Goal: Information Seeking & Learning: Learn about a topic

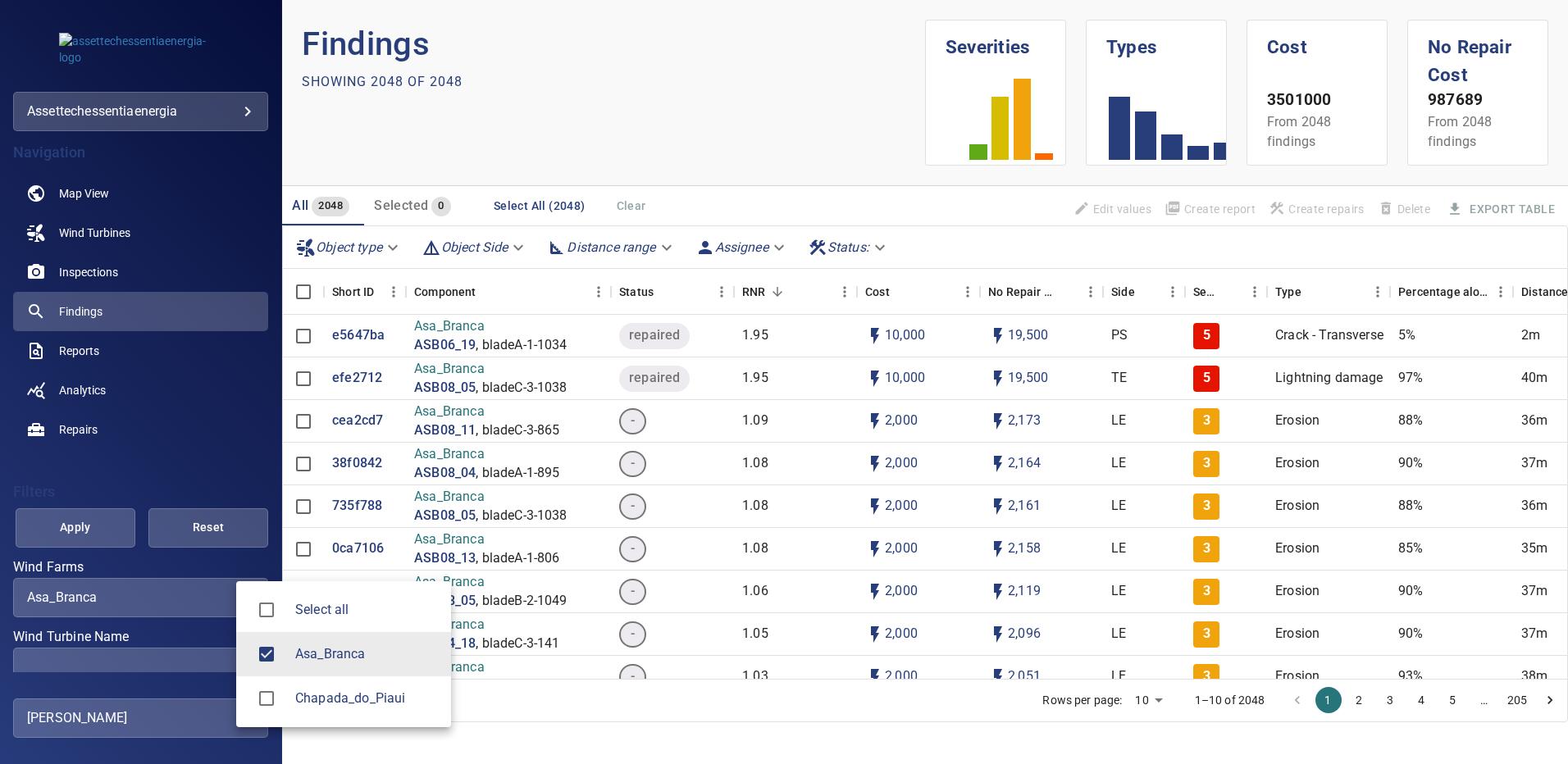
click at [224, 595] on body "**********" at bounding box center [784, 382] width 1568 height 764
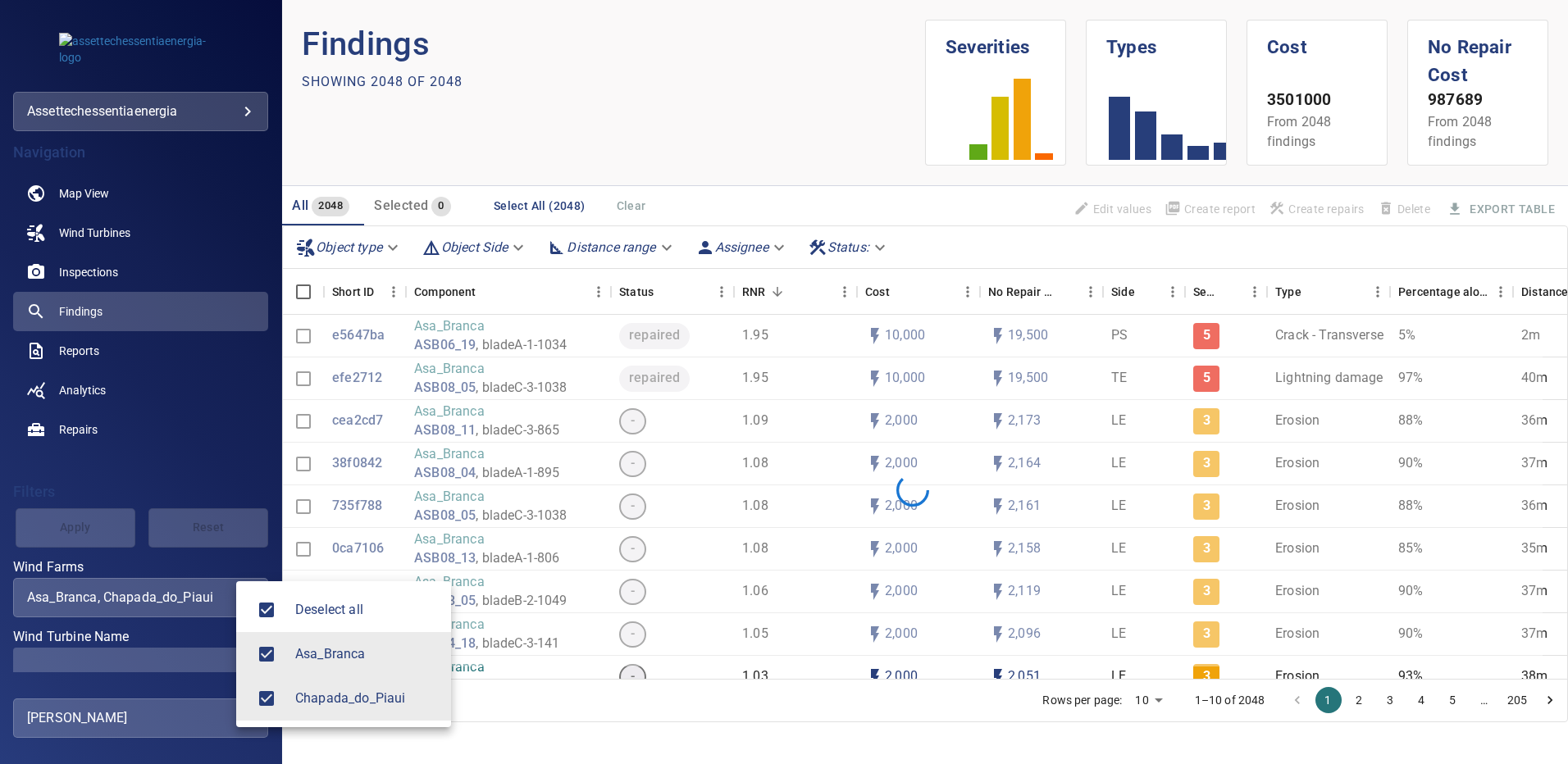
type input "**********"
click at [200, 651] on div at bounding box center [784, 382] width 1568 height 764
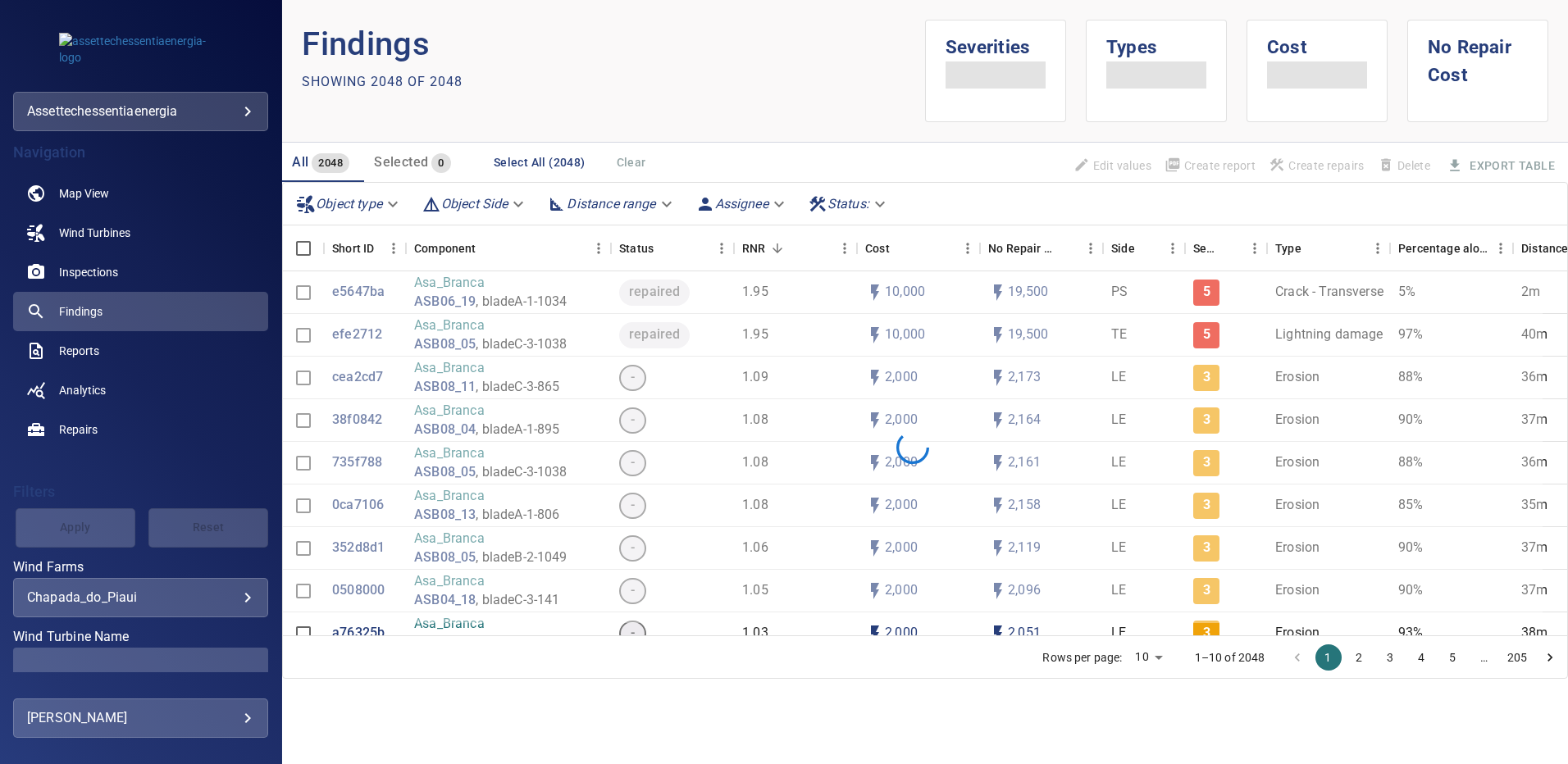
scroll to position [92, 0]
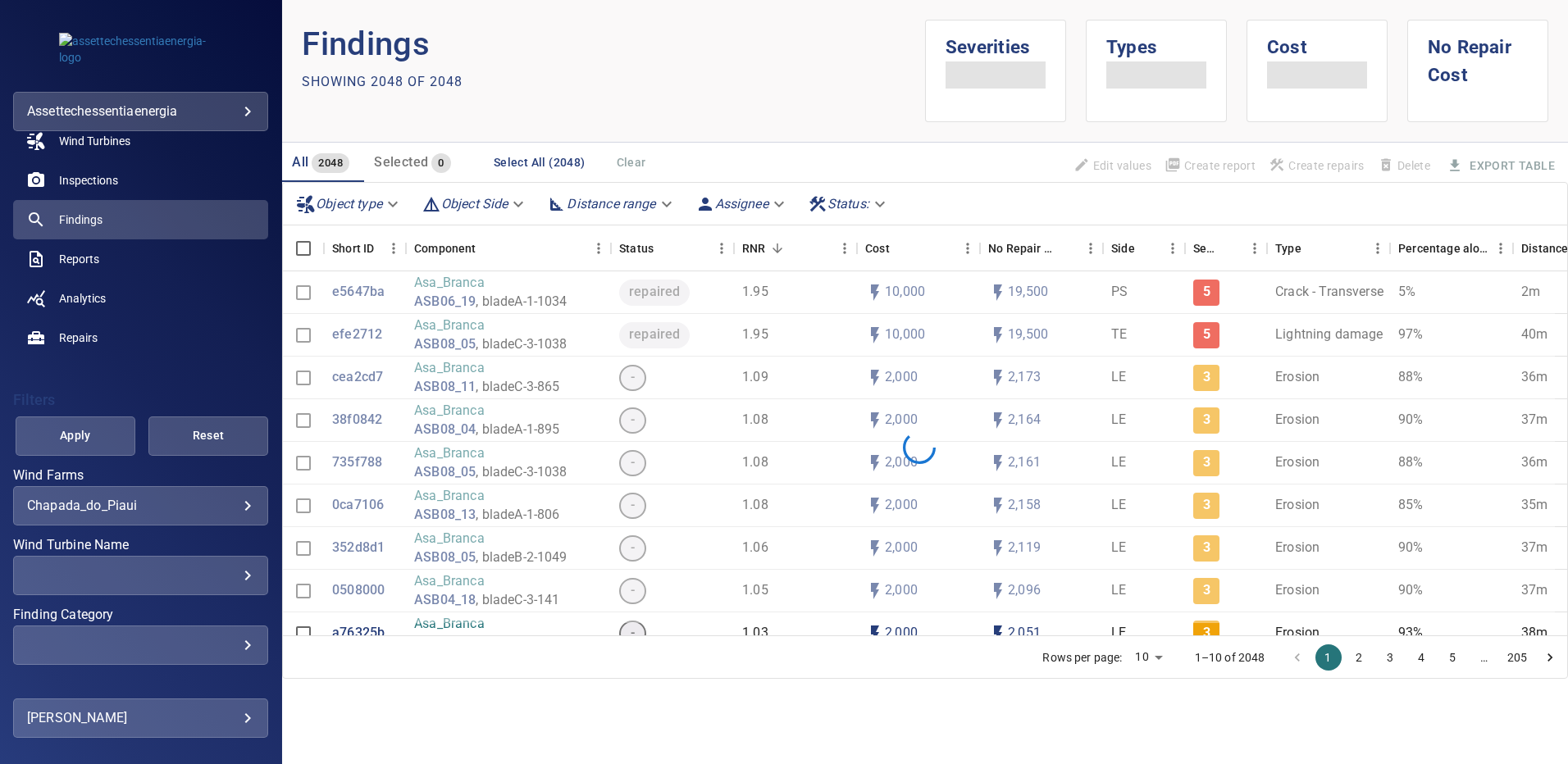
click at [237, 568] on div "​" at bounding box center [141, 575] width 227 height 16
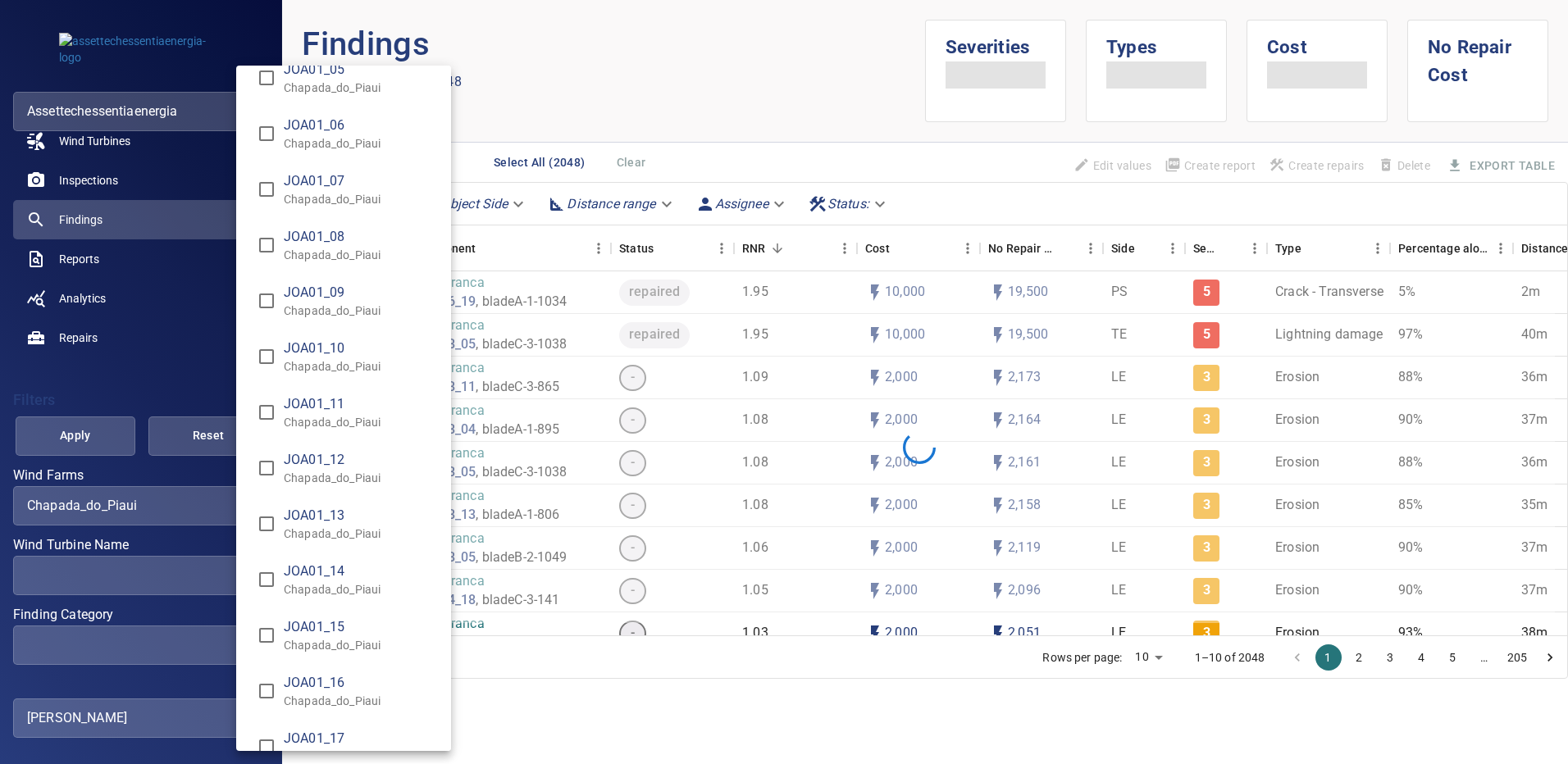
scroll to position [2952, 0]
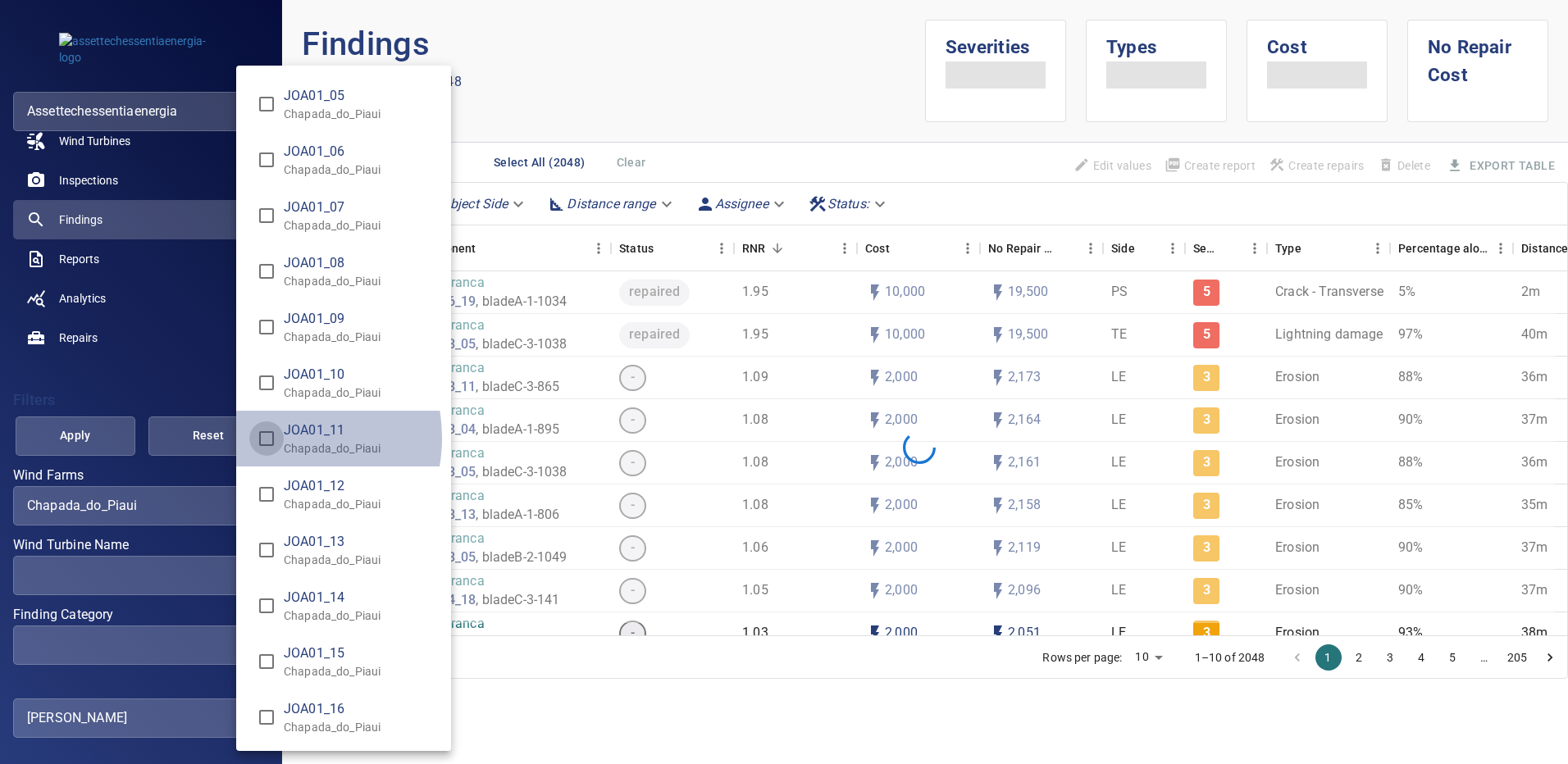
type input "**********"
click at [87, 440] on div "Wind Turbine Name" at bounding box center [784, 382] width 1568 height 764
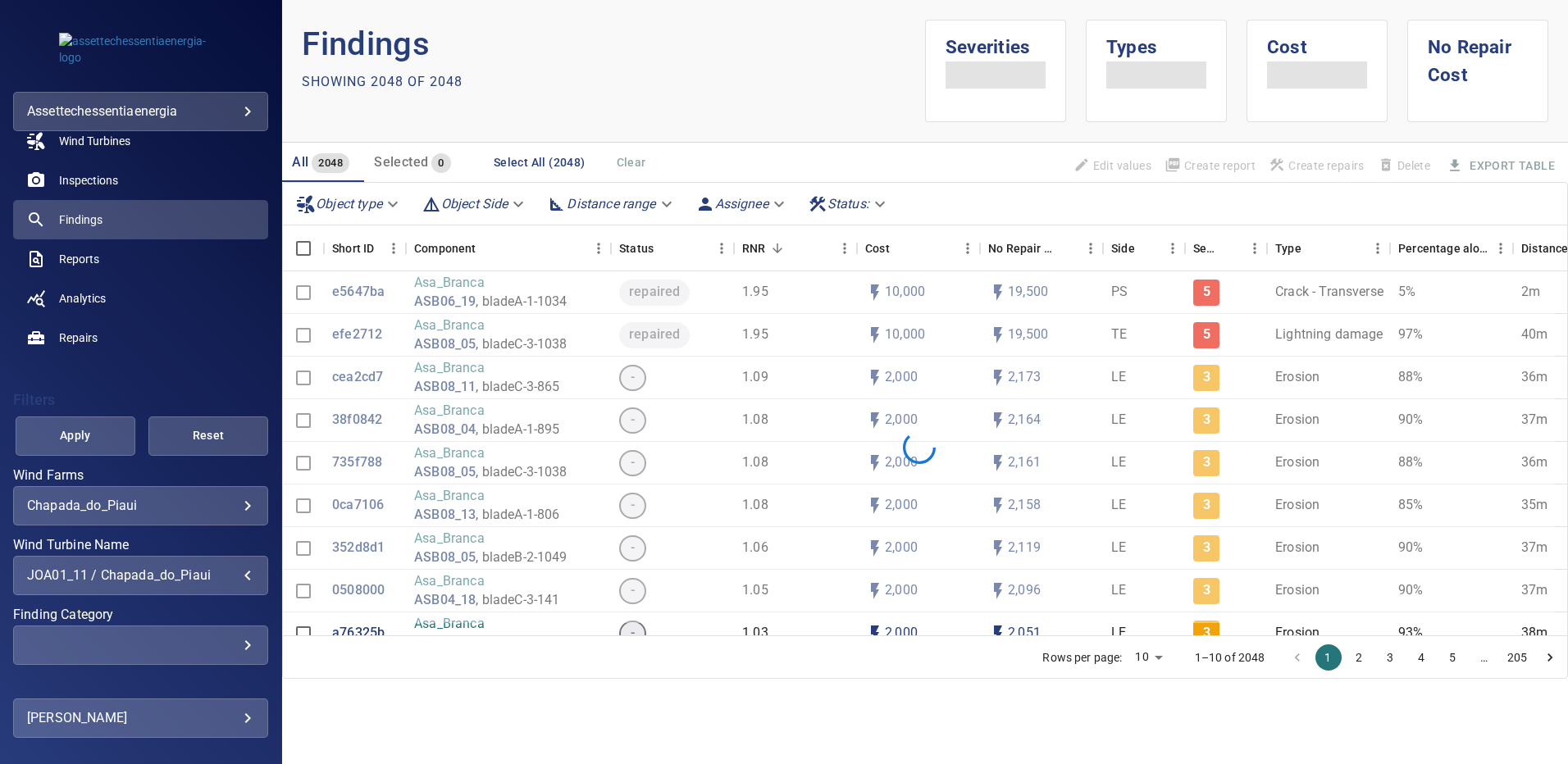
click at [86, 440] on span "Apply" at bounding box center [75, 435] width 79 height 20
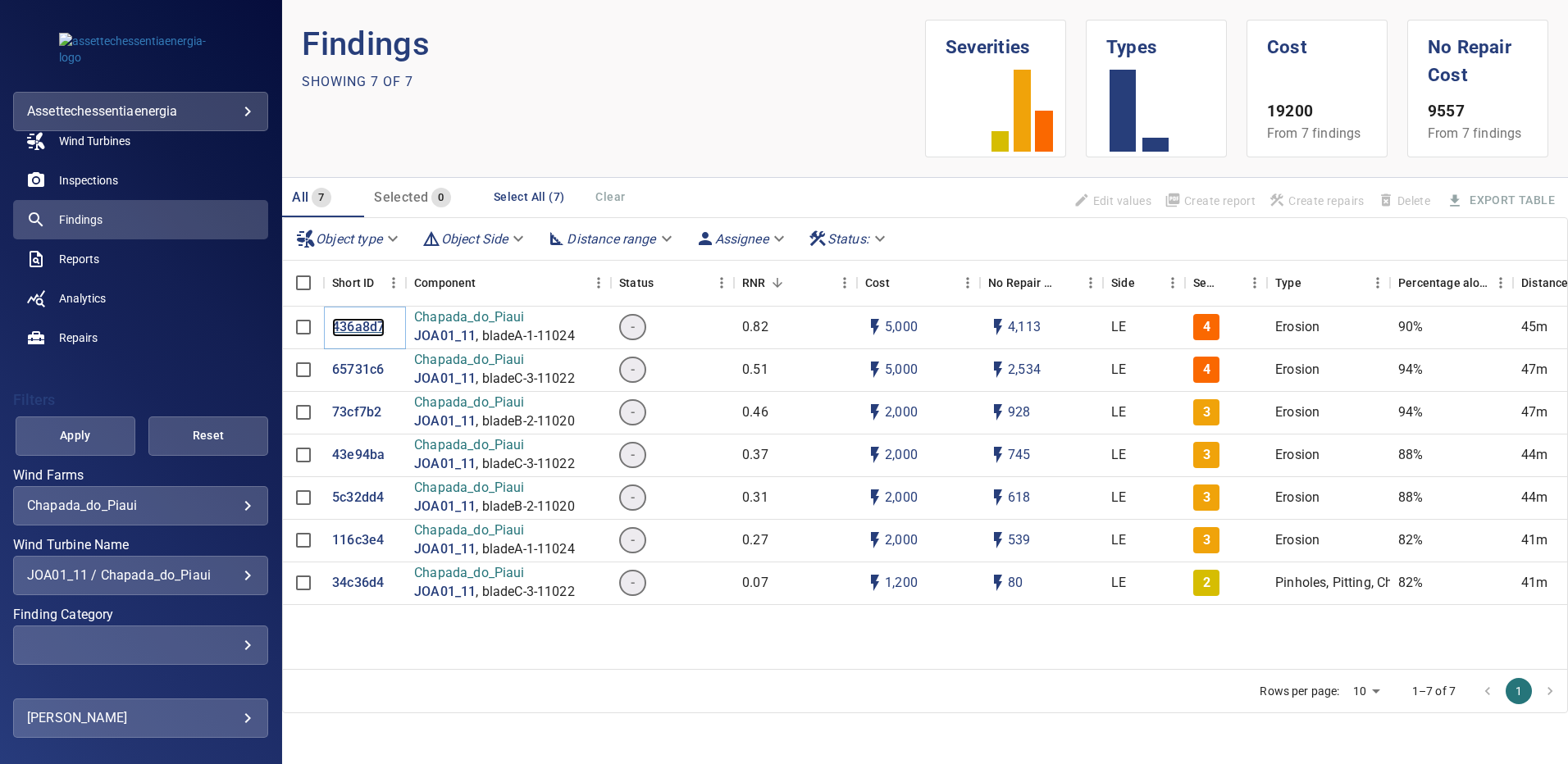
click at [365, 330] on p "436a8d7" at bounding box center [358, 327] width 52 height 19
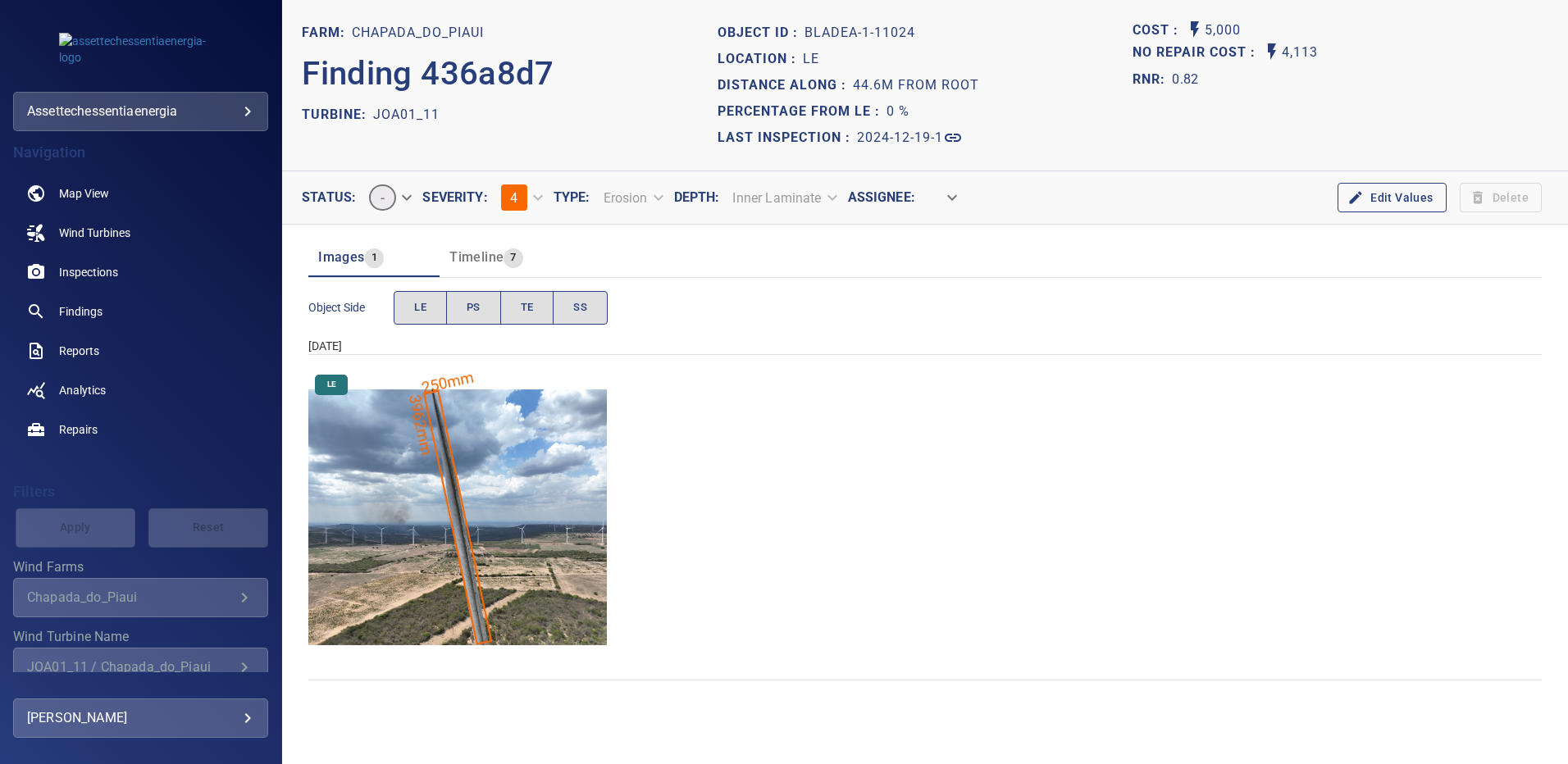
click at [499, 465] on img "Chapada_do_Piaui/JOA01_11/2024-12-19-1/2024-12-19-1/image15wp15.jpg" at bounding box center [457, 518] width 299 height 299
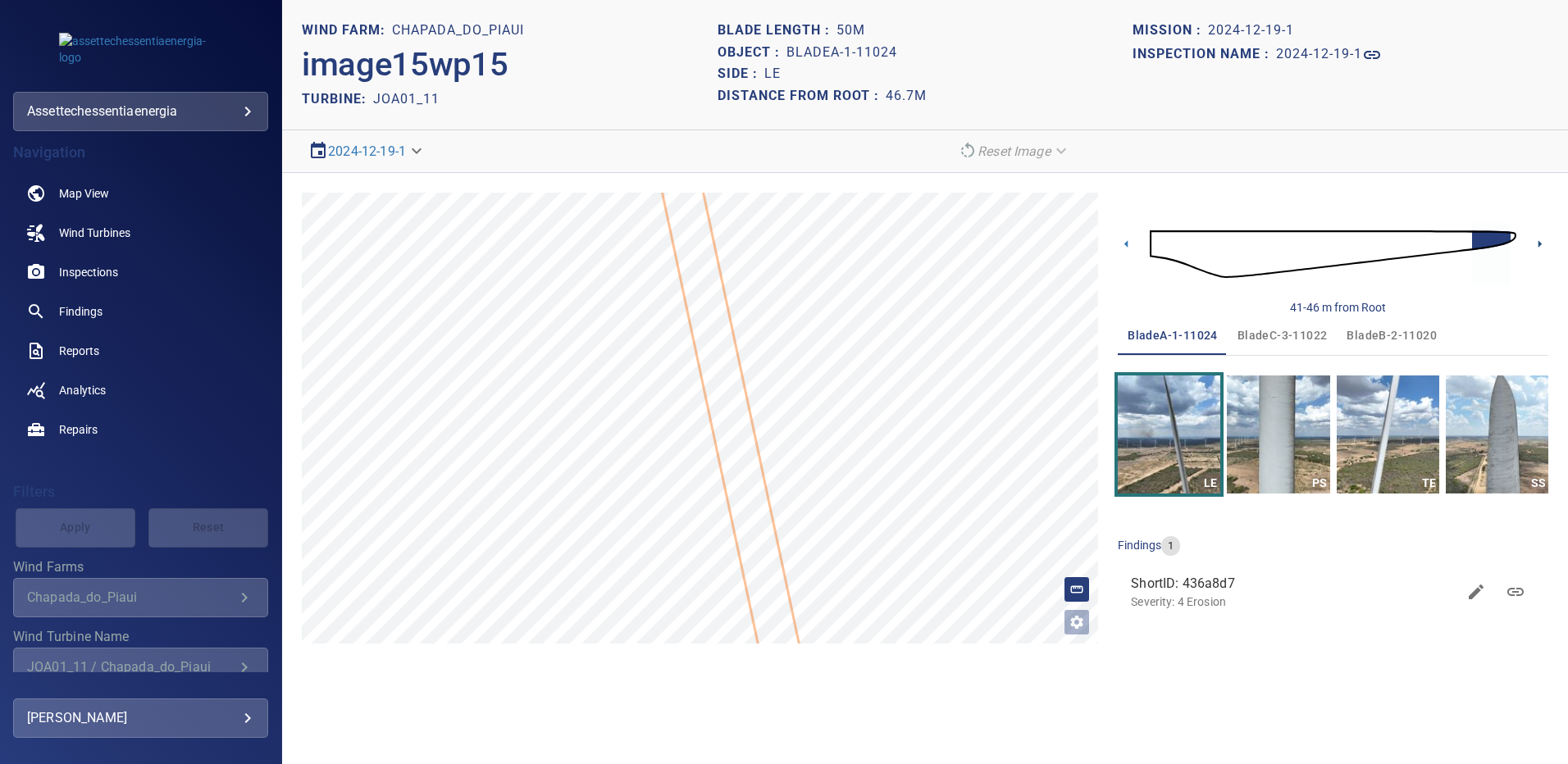
click at [1541, 240] on icon at bounding box center [1539, 244] width 17 height 17
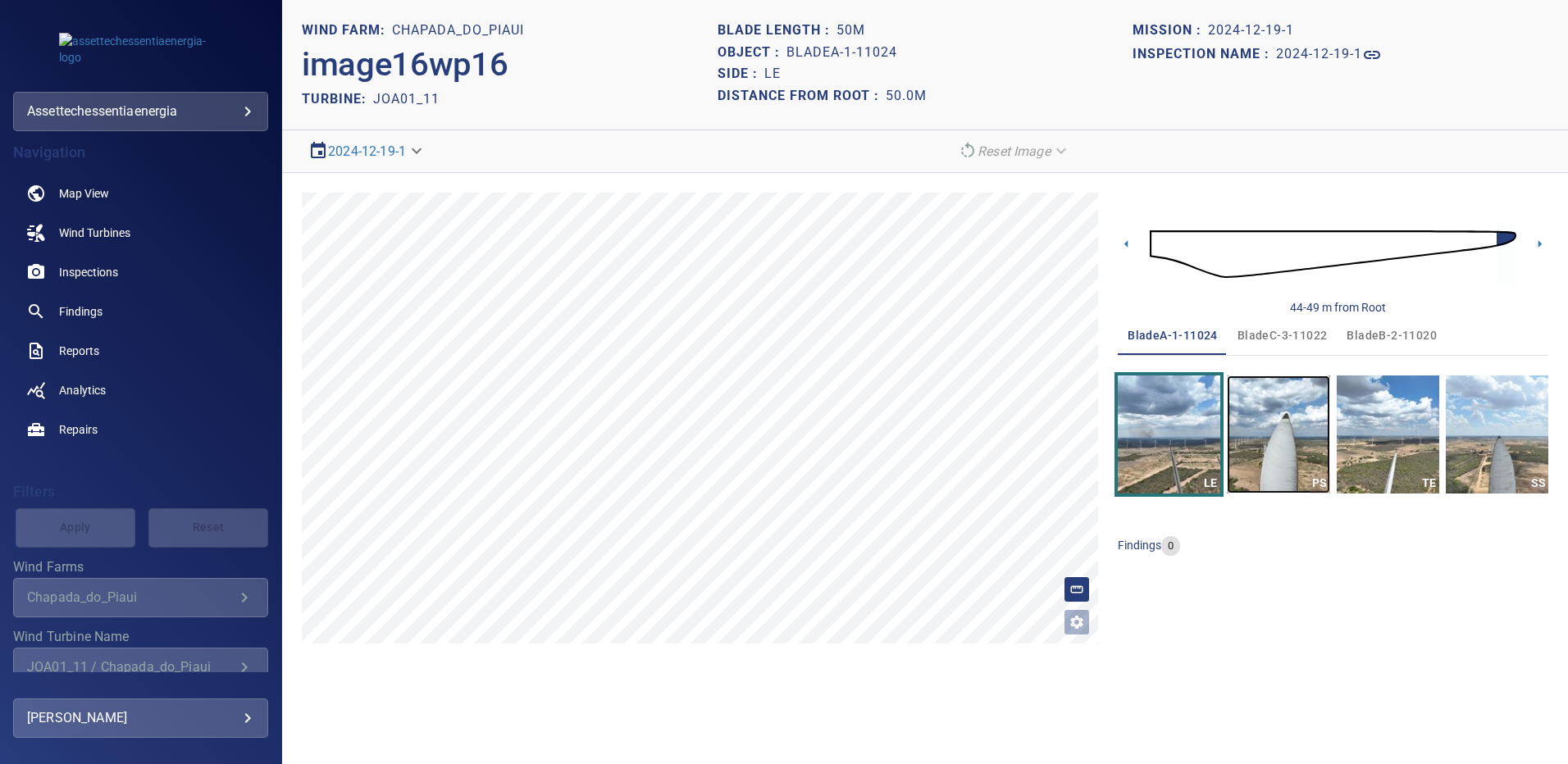
click at [1270, 412] on img "button" at bounding box center [1277, 434] width 102 height 118
click at [1377, 330] on span "bladeB-2-11020" at bounding box center [1391, 335] width 90 height 20
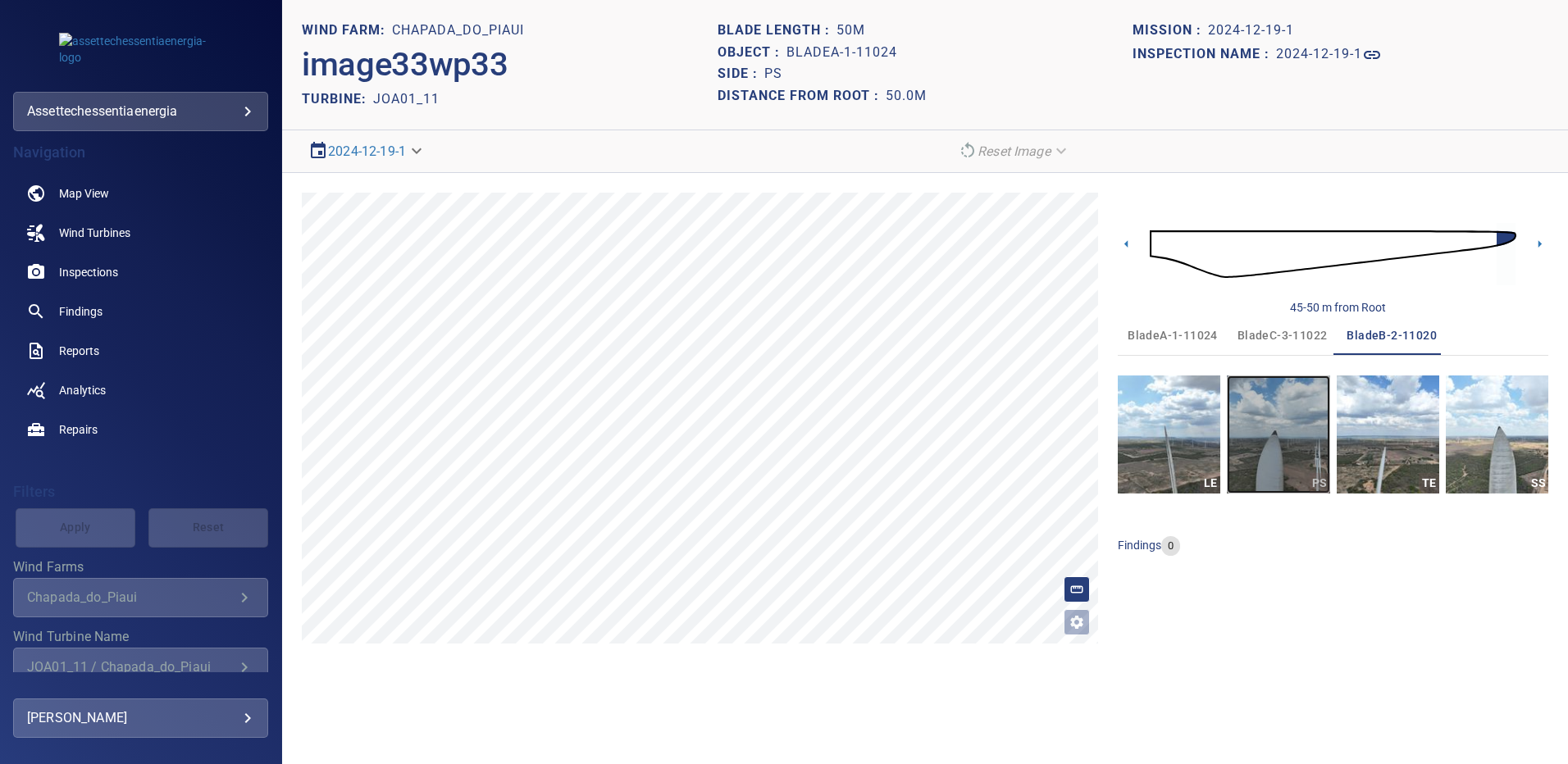
click at [1276, 449] on img "button" at bounding box center [1277, 434] width 102 height 118
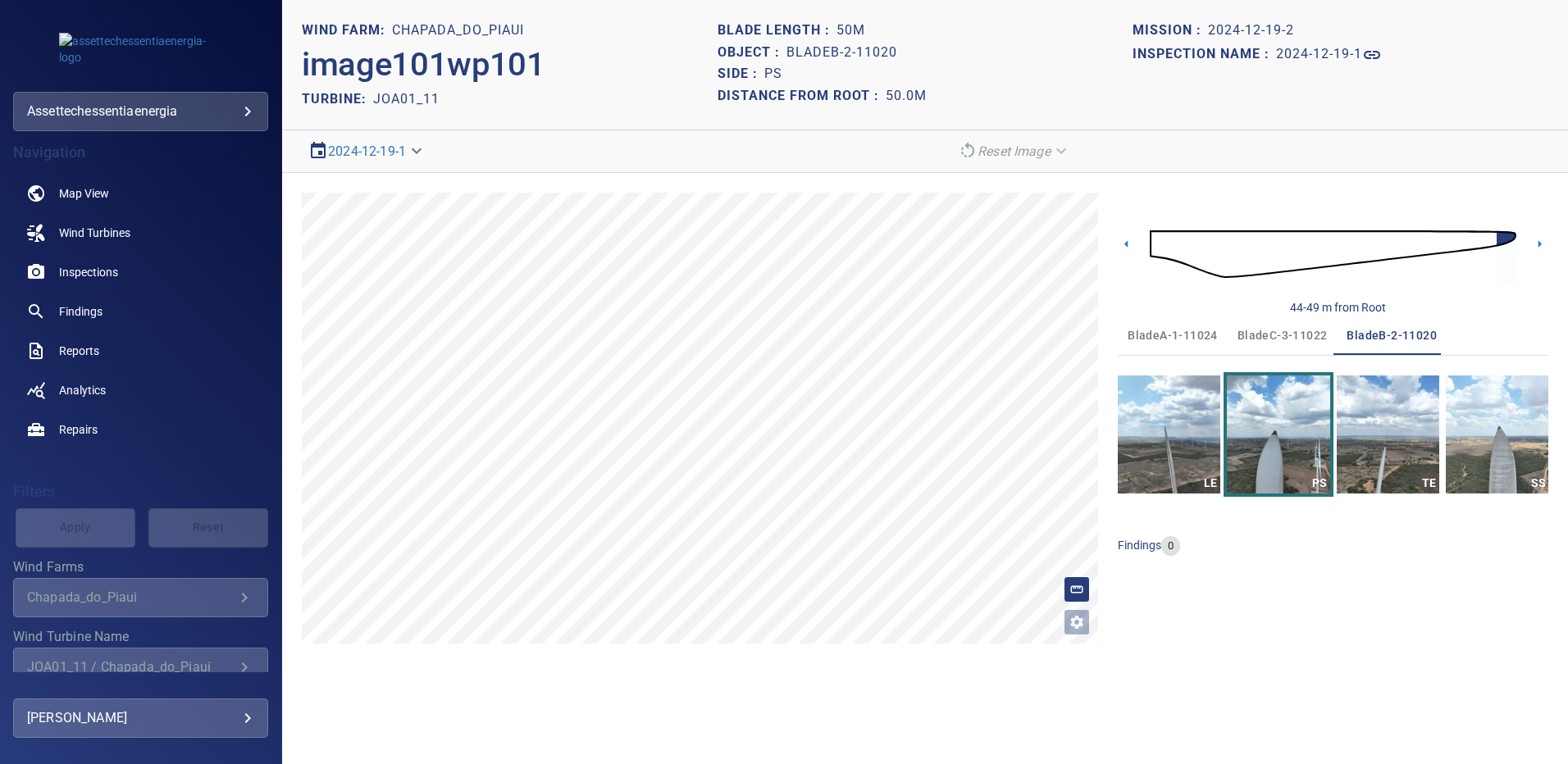
click at [1269, 331] on span "bladeC-3-11022" at bounding box center [1282, 335] width 90 height 20
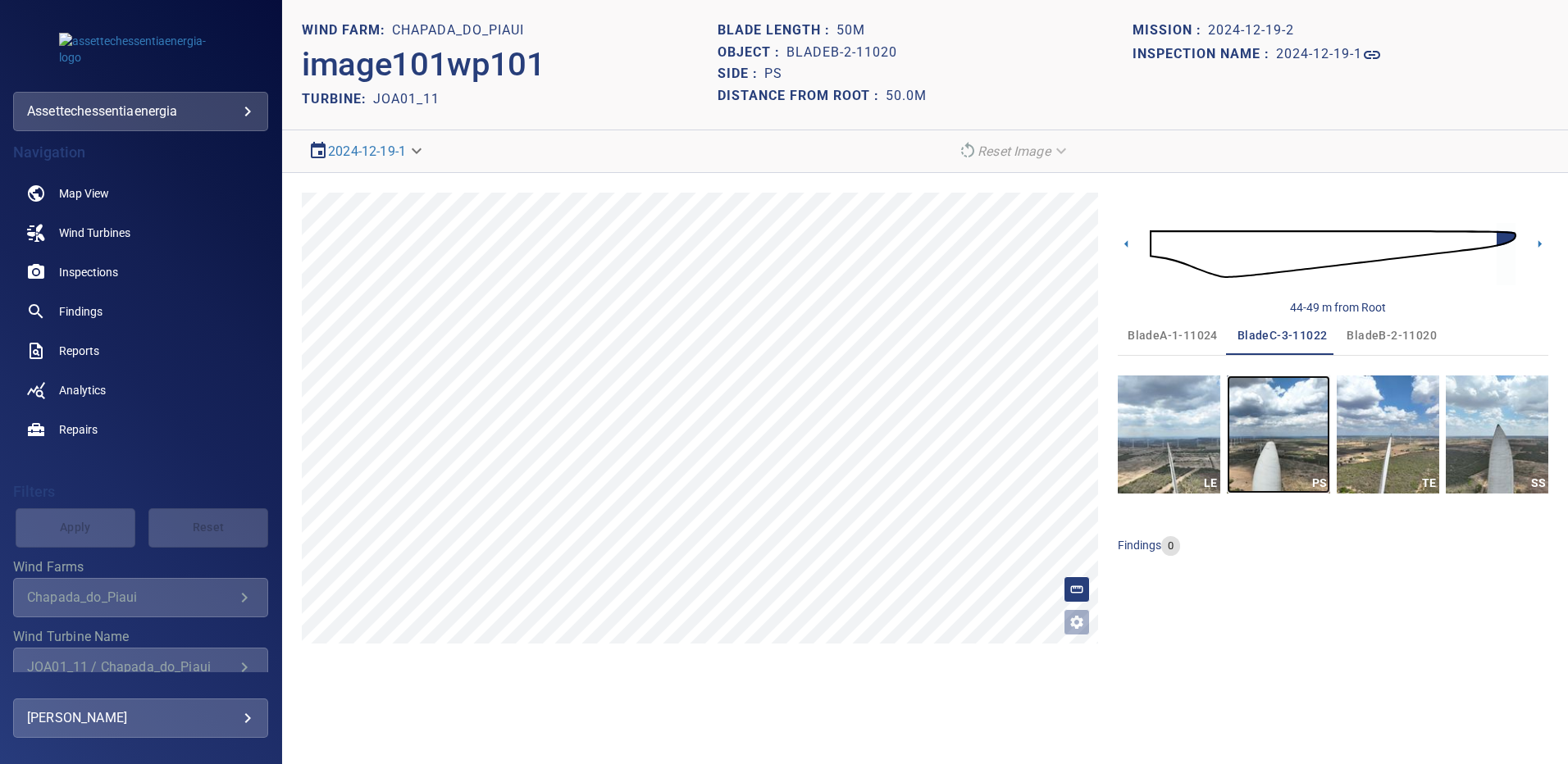
click at [1283, 437] on img "button" at bounding box center [1277, 434] width 102 height 118
click at [1159, 336] on span "bladeA-1-11024" at bounding box center [1172, 335] width 90 height 20
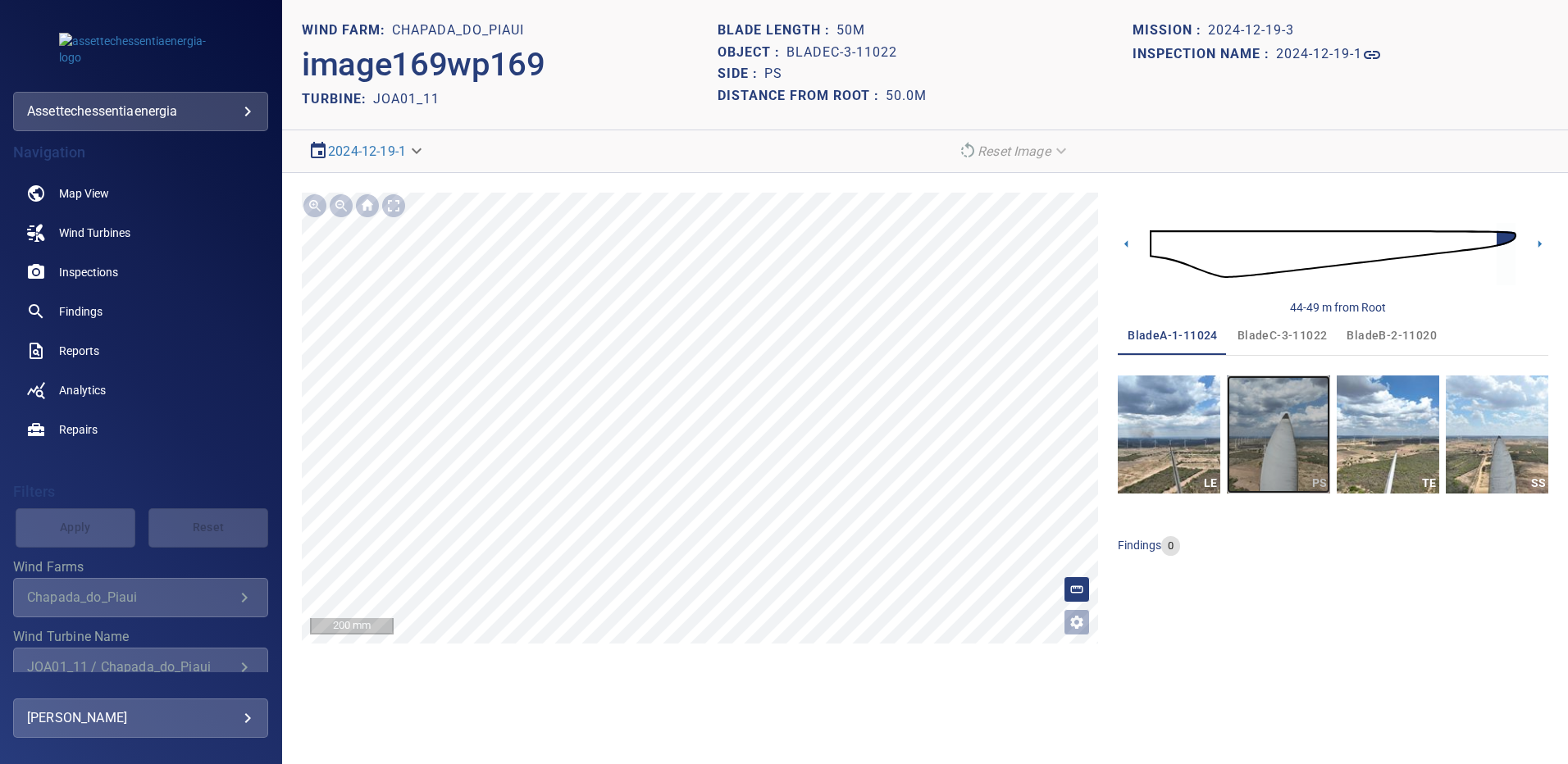
click at [1269, 413] on img "button" at bounding box center [1277, 434] width 102 height 118
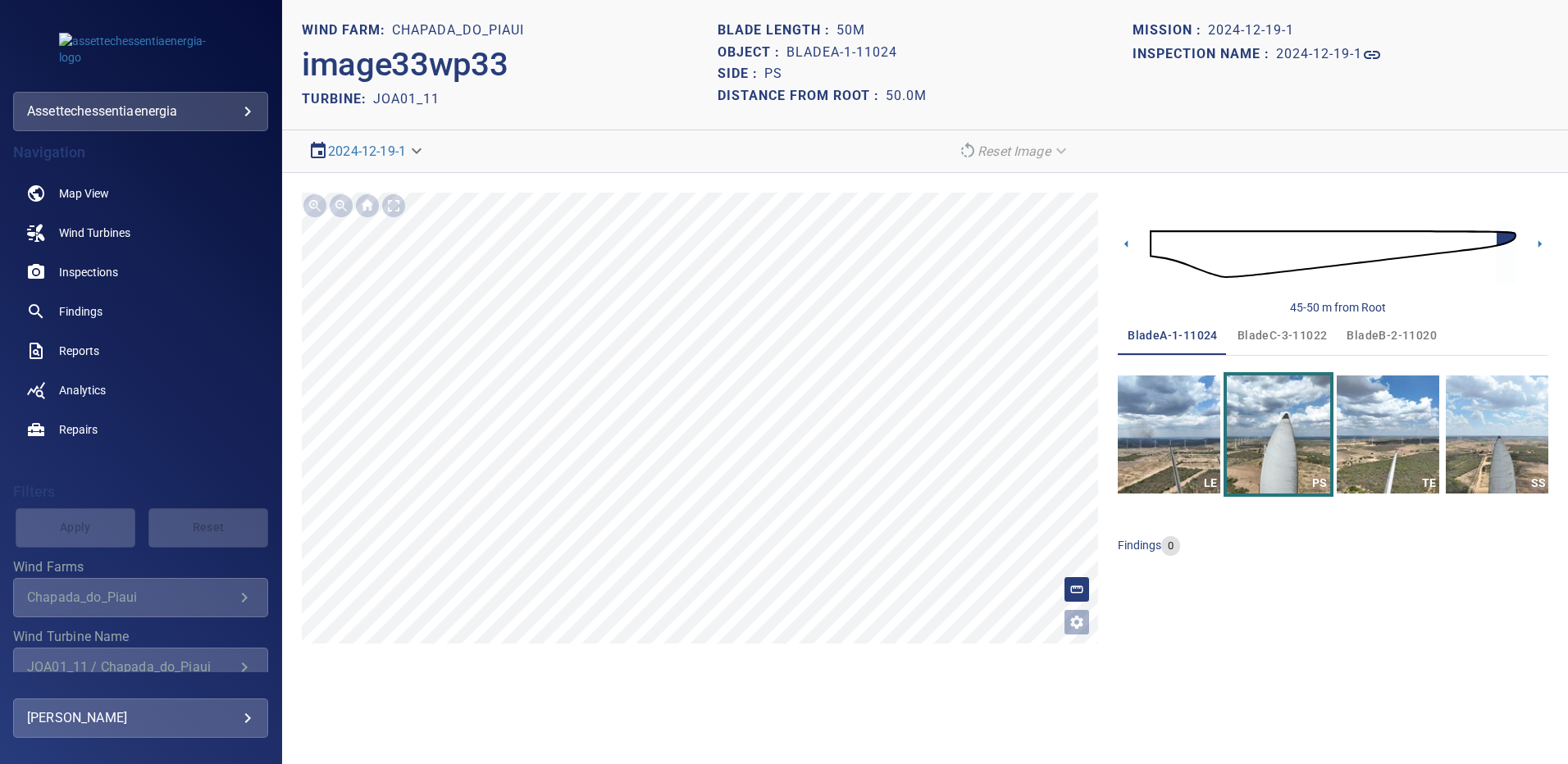
click at [1363, 332] on span "bladeB-2-11020" at bounding box center [1391, 335] width 90 height 20
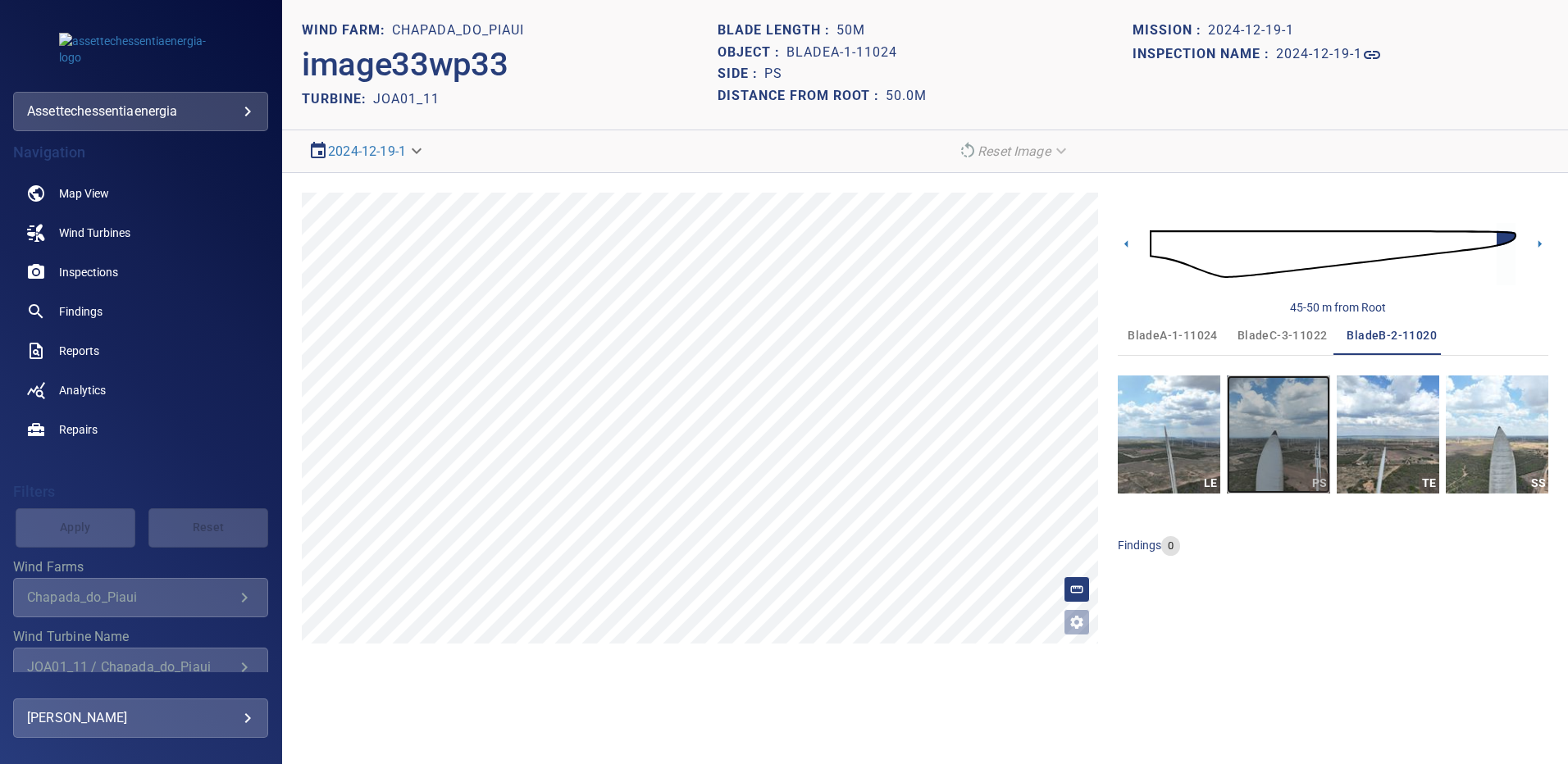
click at [1288, 438] on img "button" at bounding box center [1277, 434] width 102 height 118
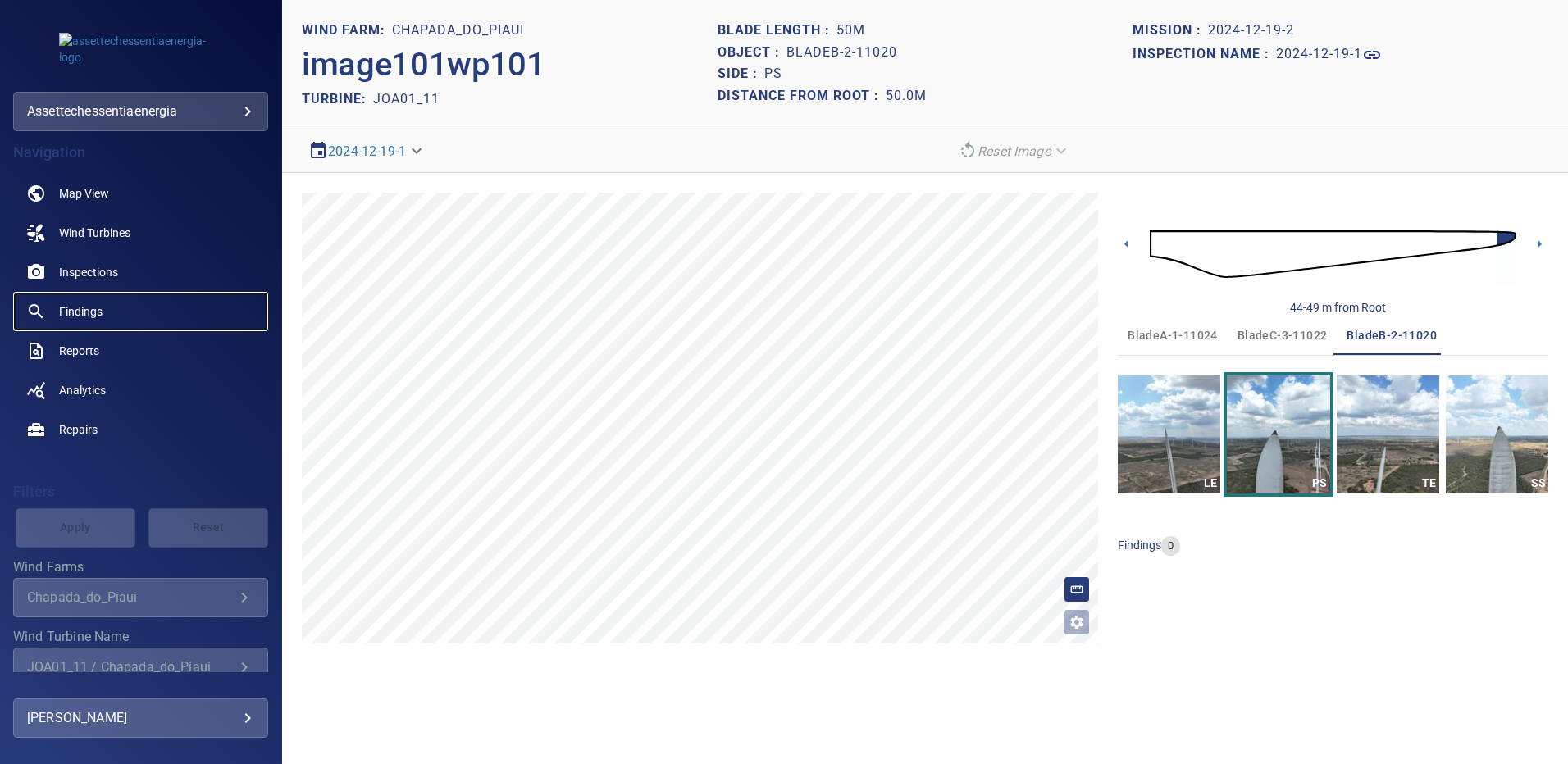
click at [99, 310] on span "Findings" at bounding box center [81, 311] width 44 height 17
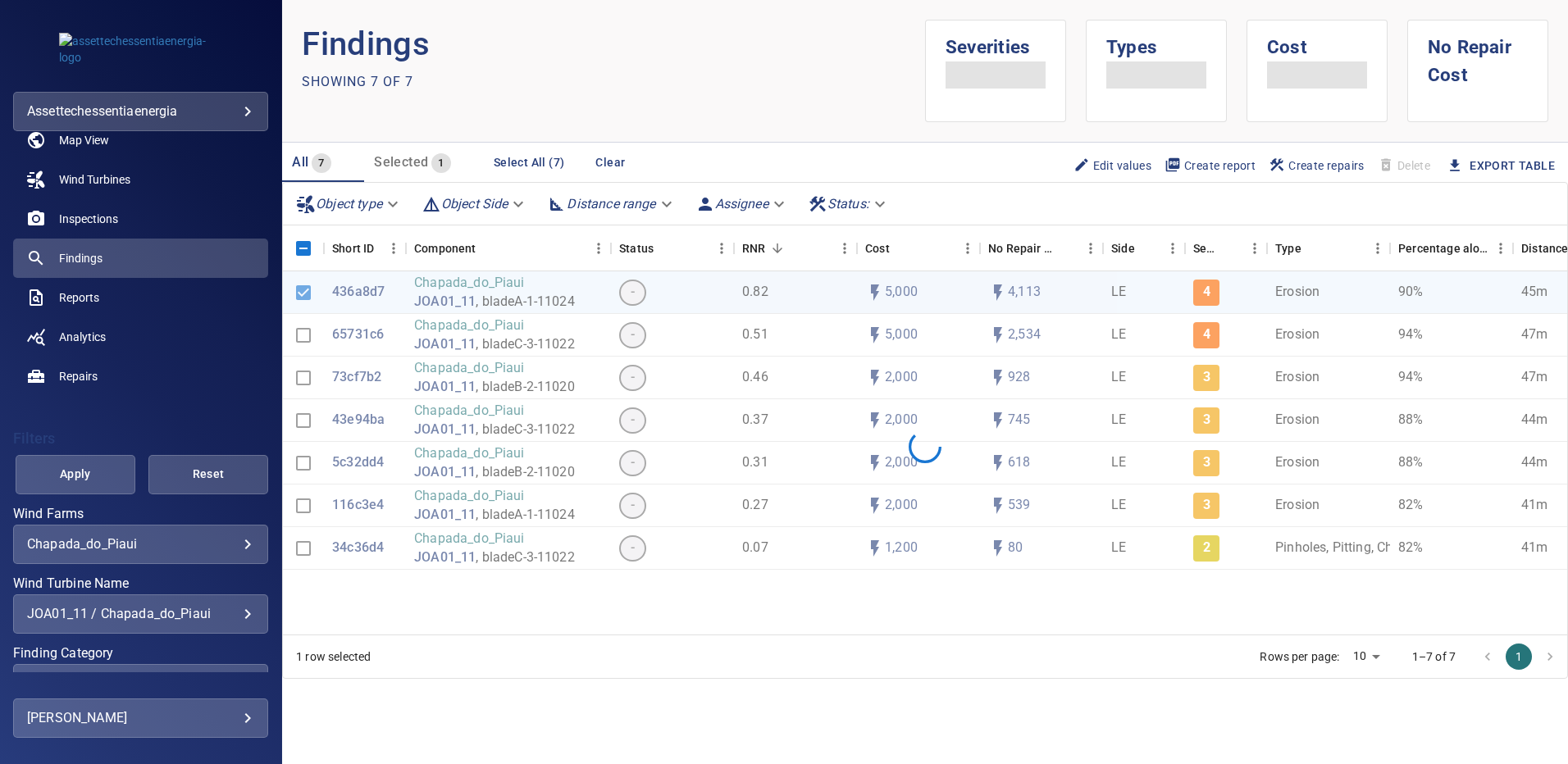
scroll to position [82, 0]
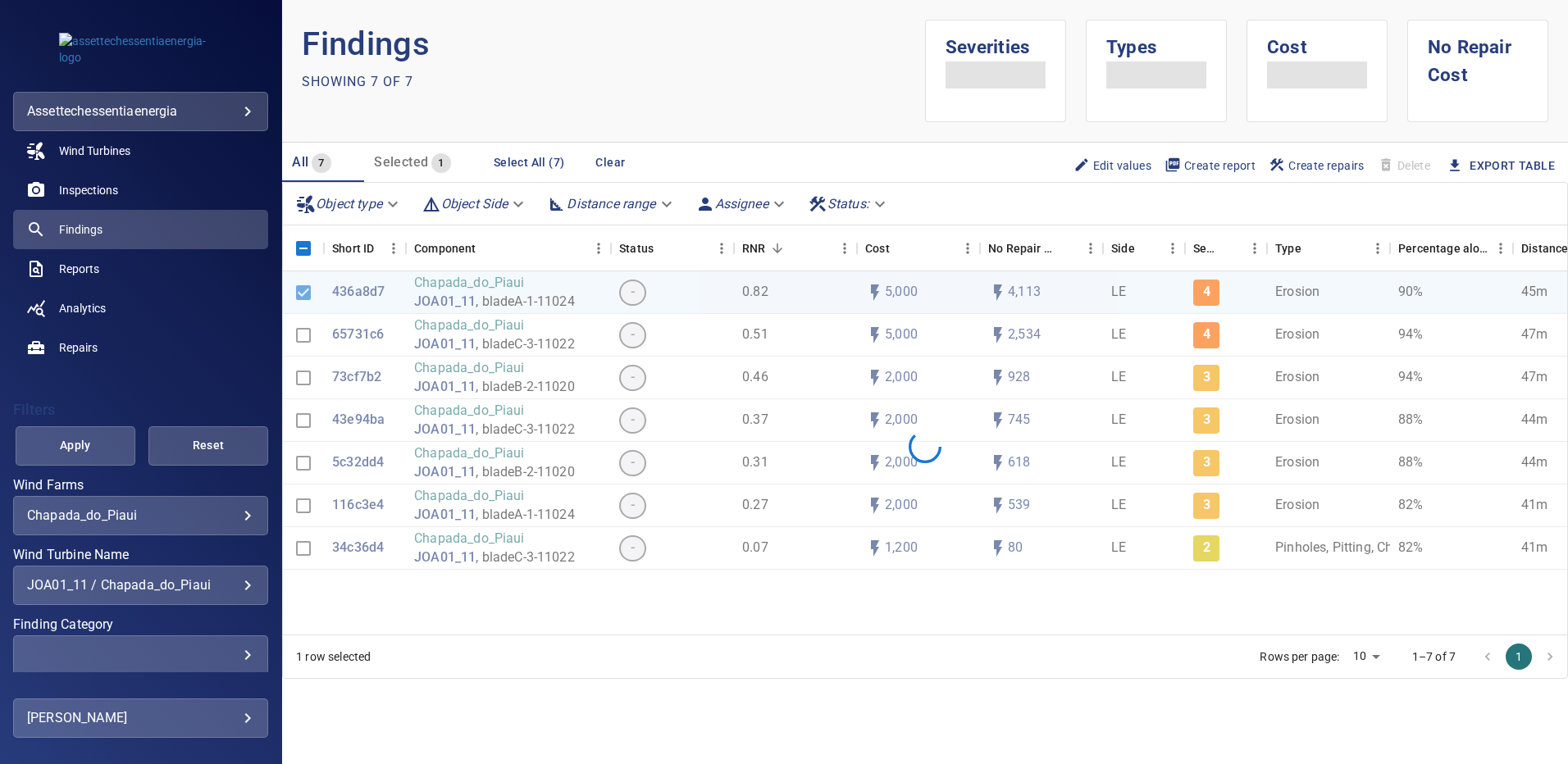
click at [230, 582] on div "JOA01_11 / Chapada_do_Piaui" at bounding box center [141, 585] width 227 height 16
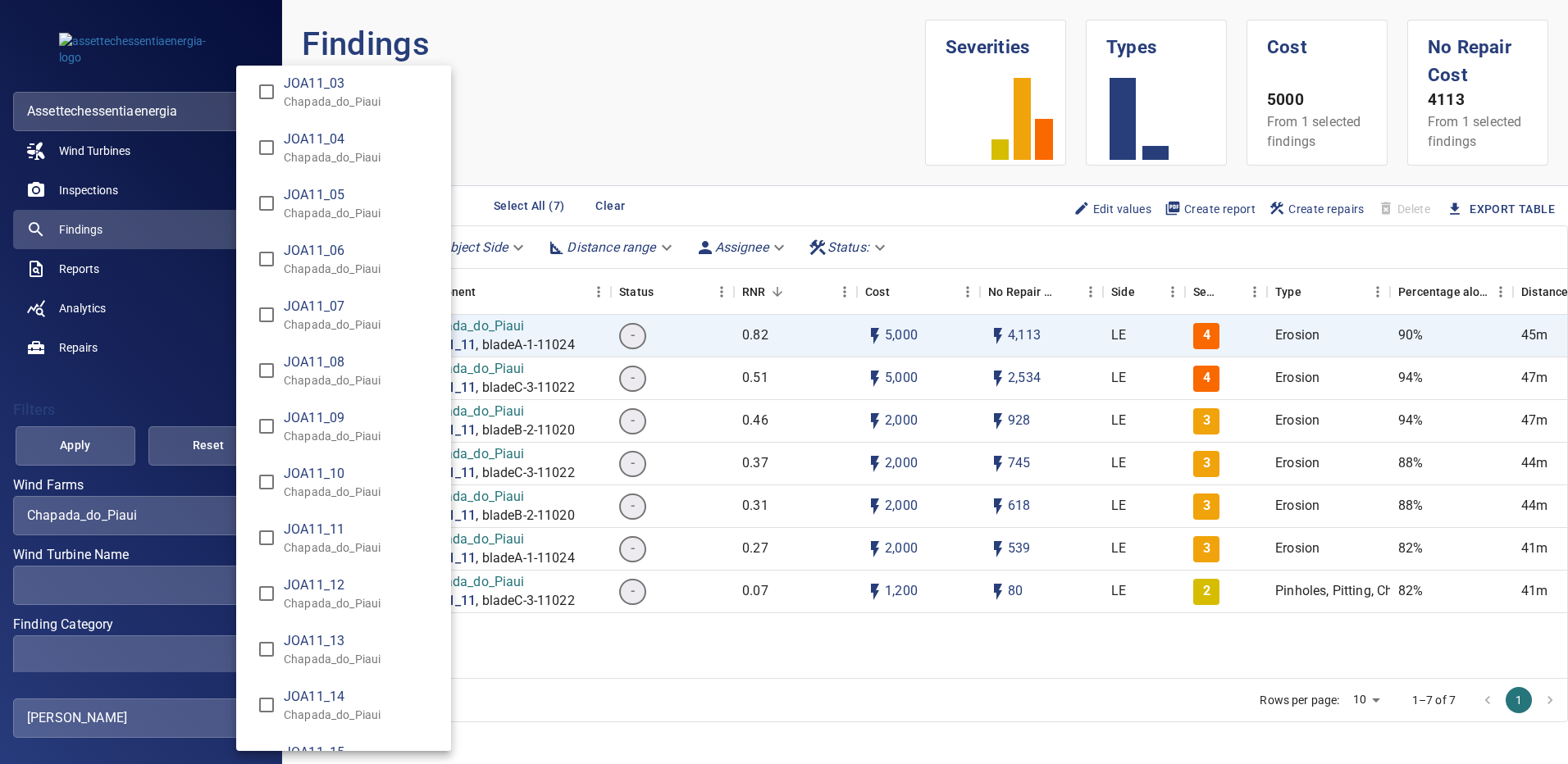
scroll to position [9103, 0]
type input "**********"
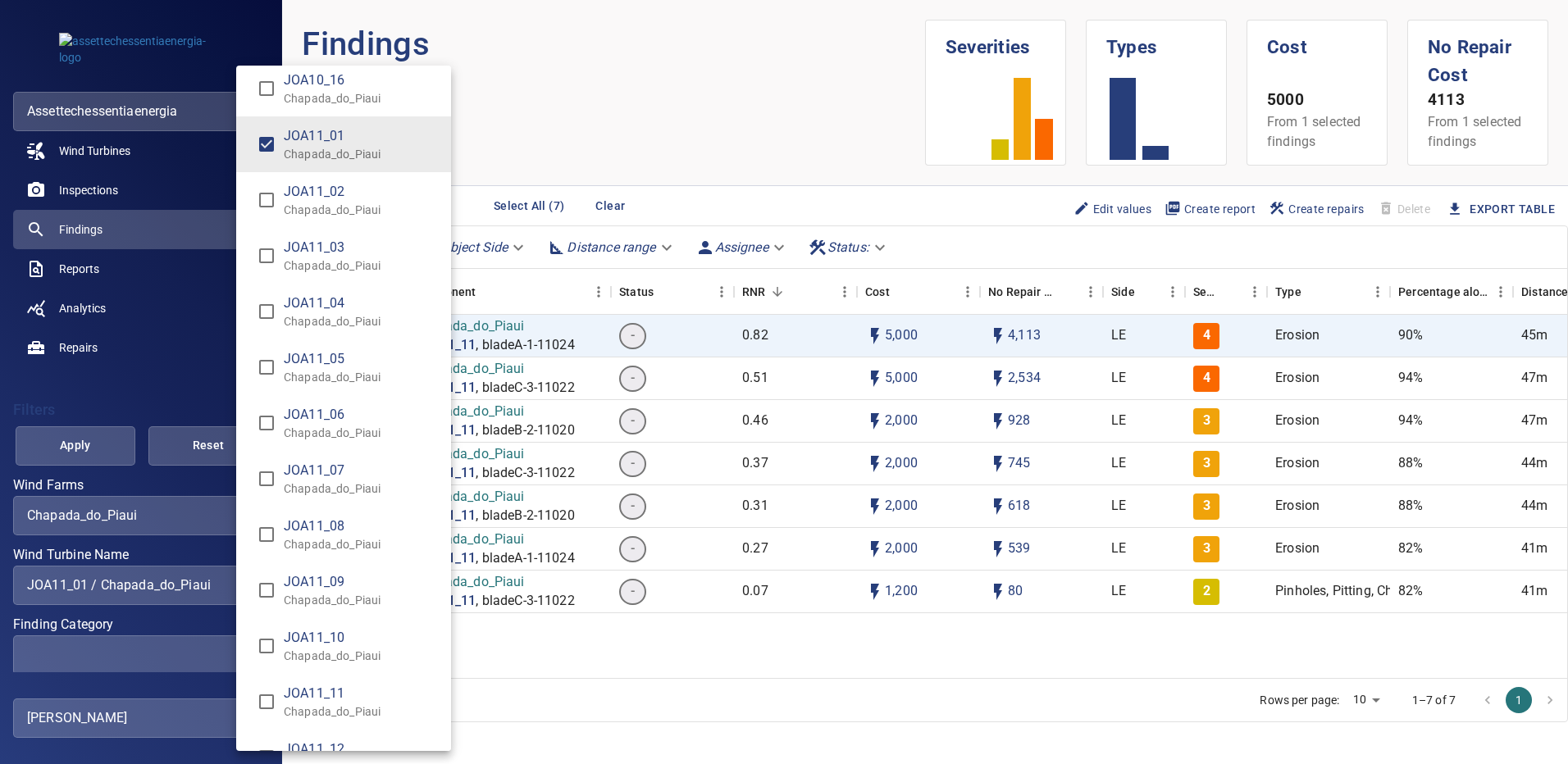
click at [104, 455] on div "Wind Turbine Name" at bounding box center [784, 382] width 1568 height 764
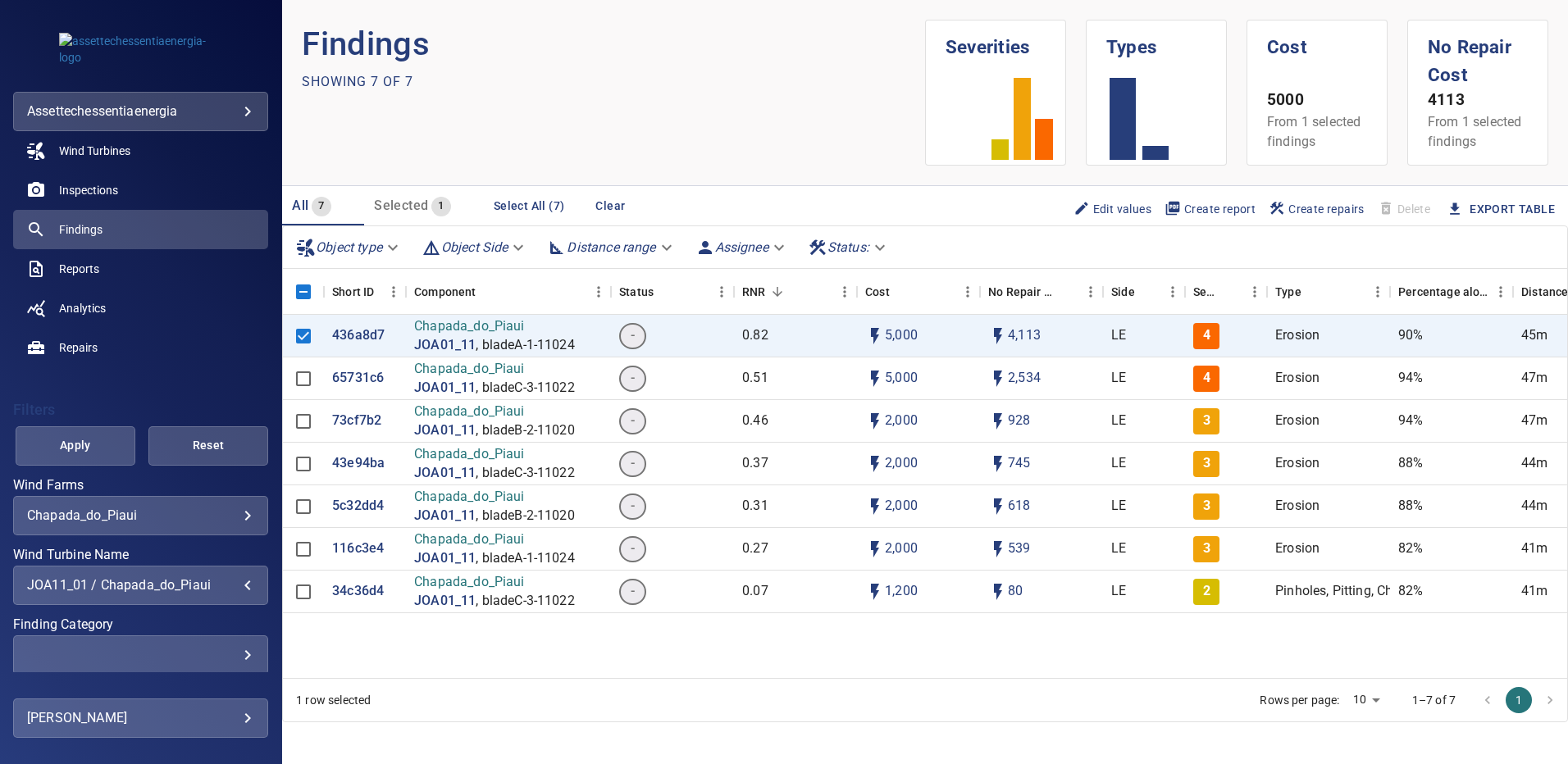
click at [106, 448] on span "Apply" at bounding box center [75, 445] width 79 height 20
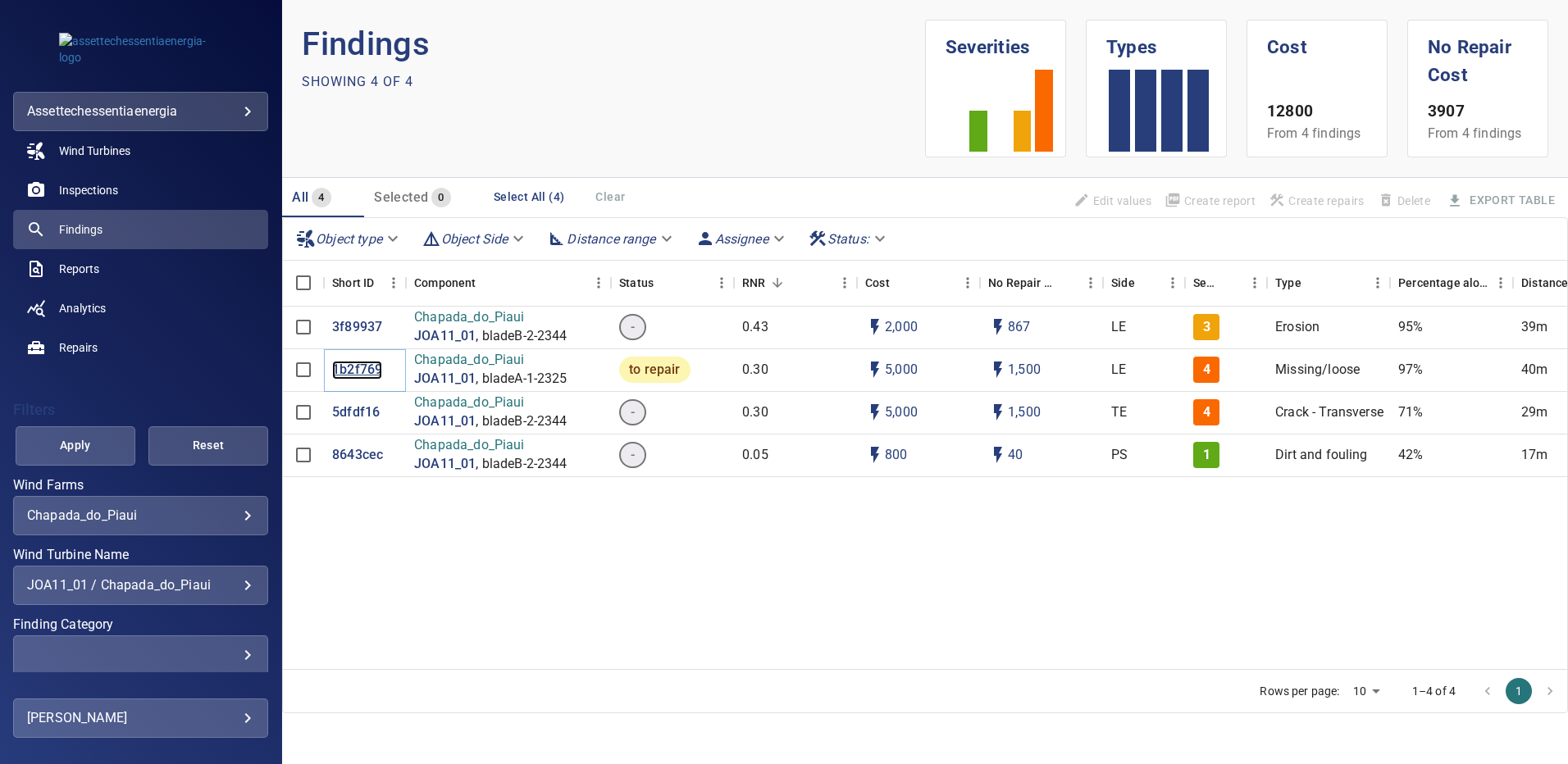
click at [357, 370] on p "1b2f769" at bounding box center [356, 370] width 50 height 19
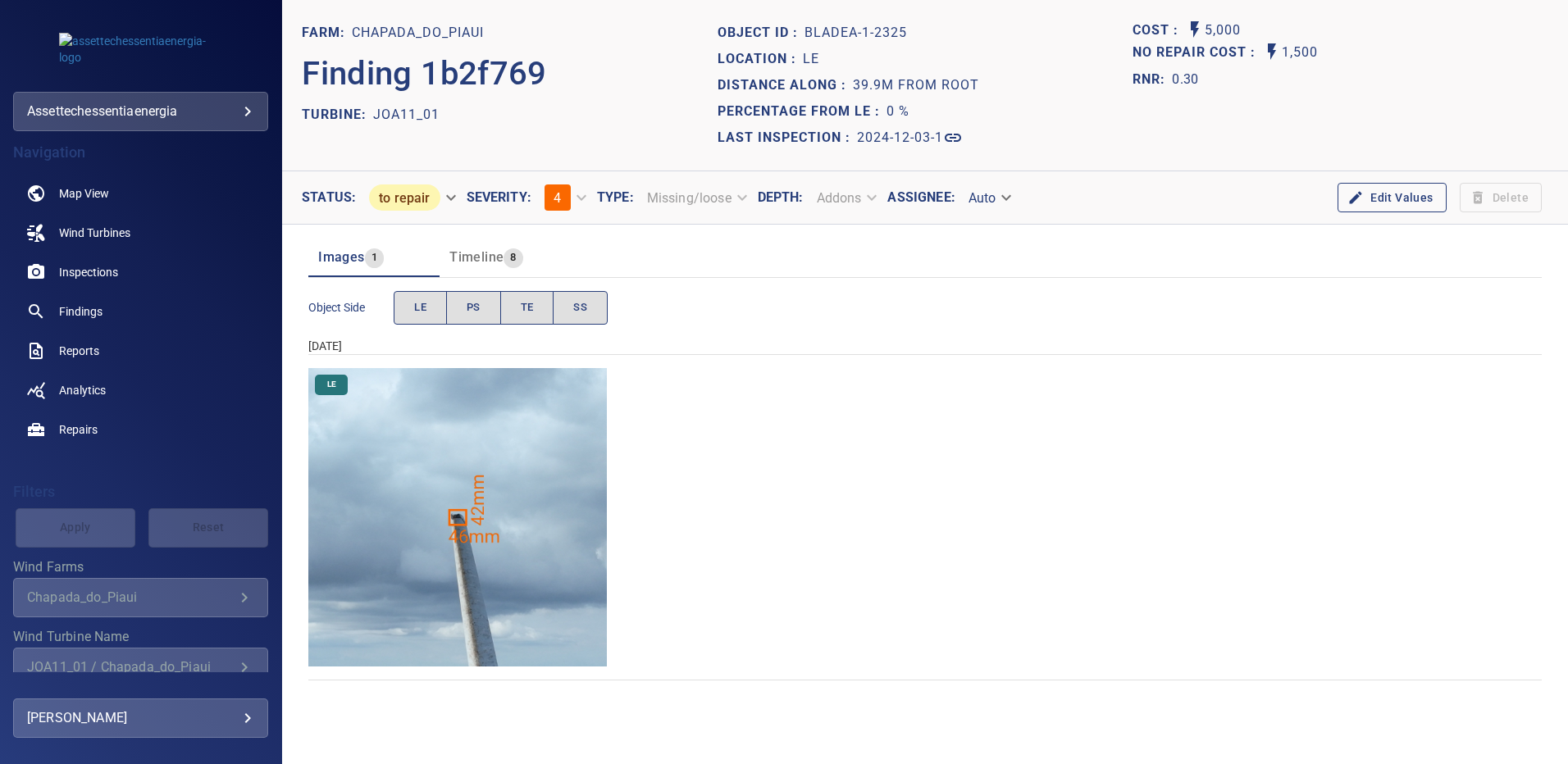
click at [466, 460] on img "Chapada_do_Piaui/JOA11_01/2024-12-03-1/2024-12-03-1/image19wp19.jpg" at bounding box center [457, 518] width 299 height 299
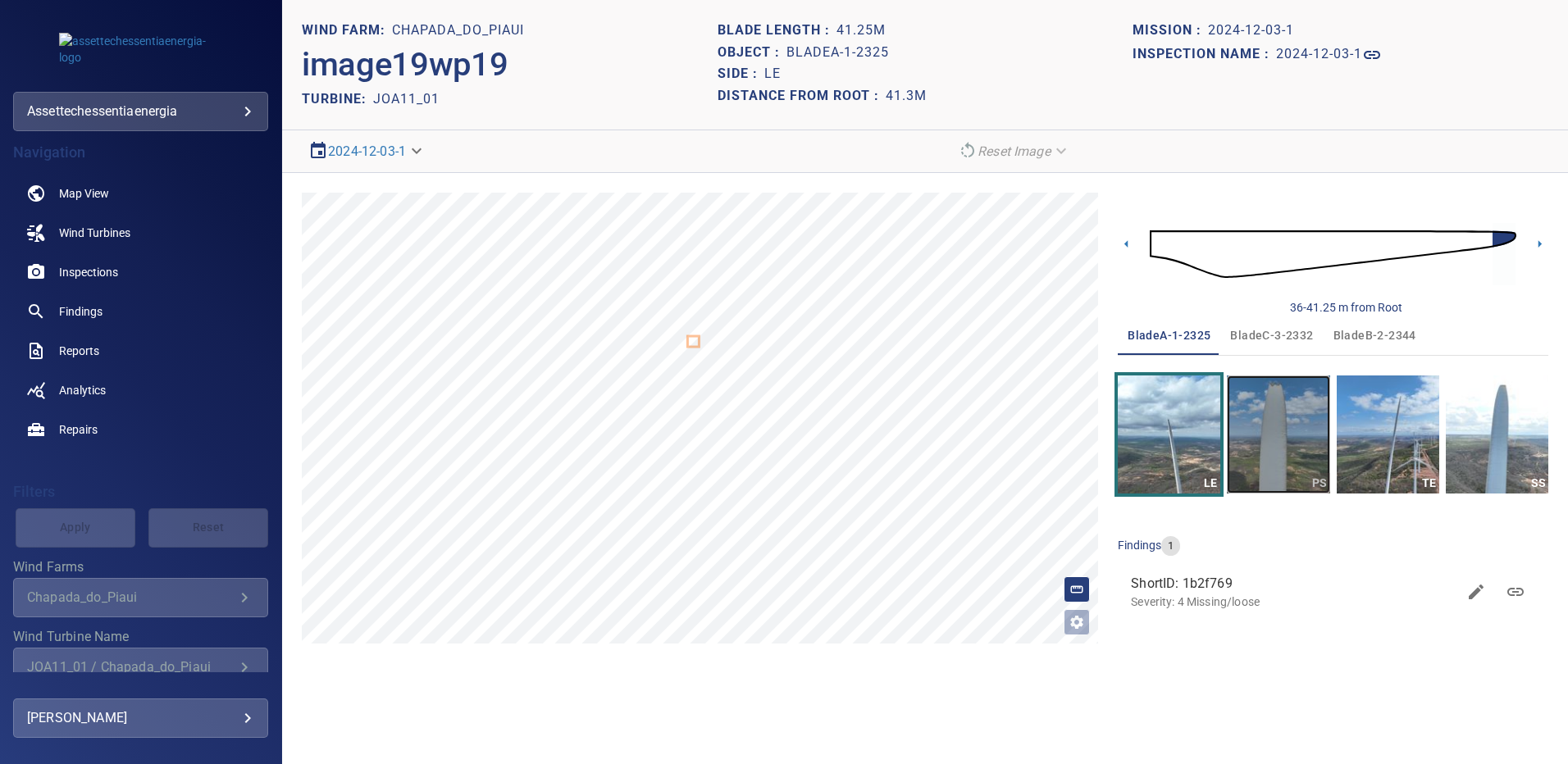
click at [1303, 426] on img "button" at bounding box center [1277, 434] width 102 height 118
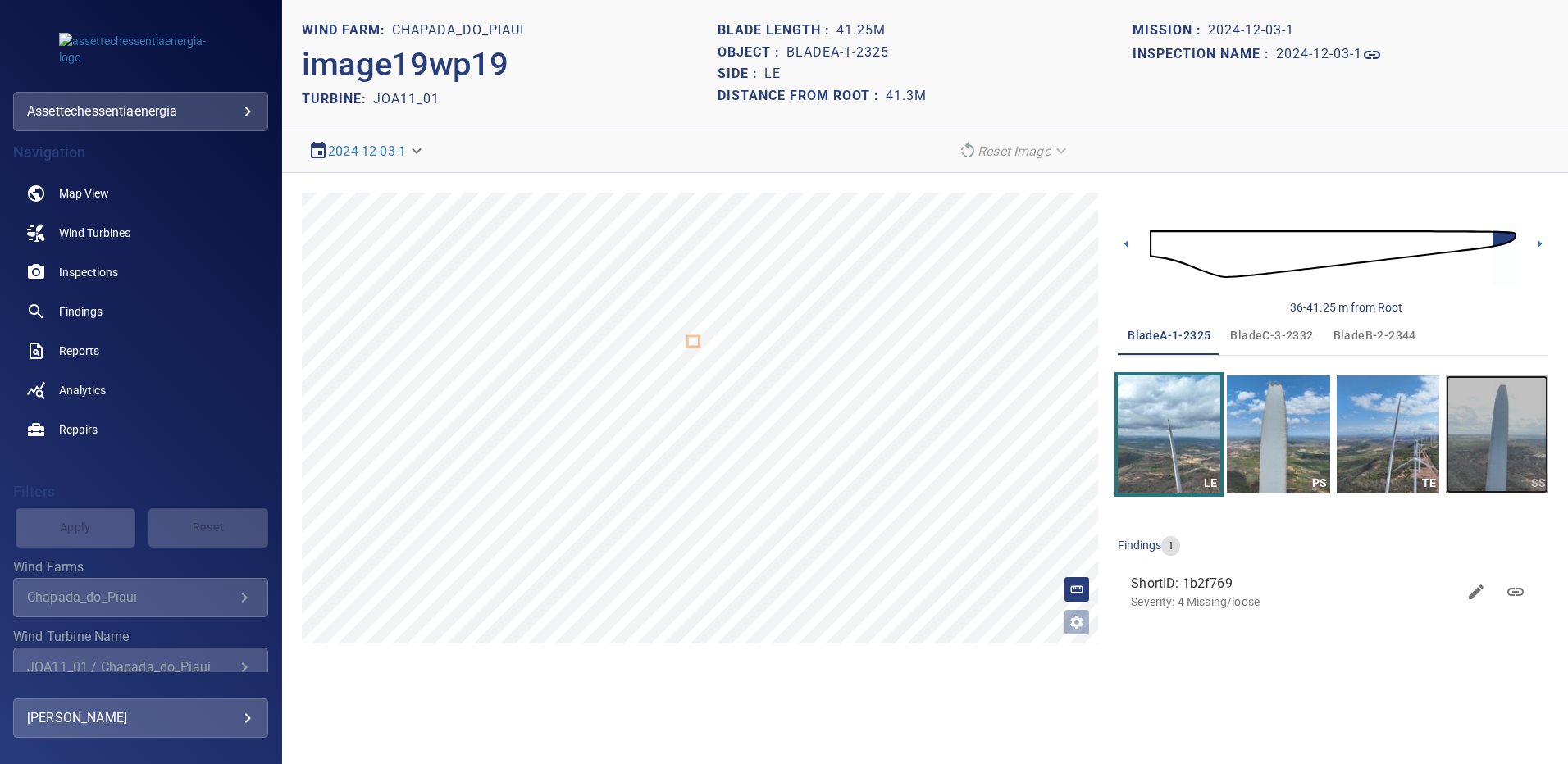
click at [1539, 437] on img "button" at bounding box center [1496, 434] width 102 height 118
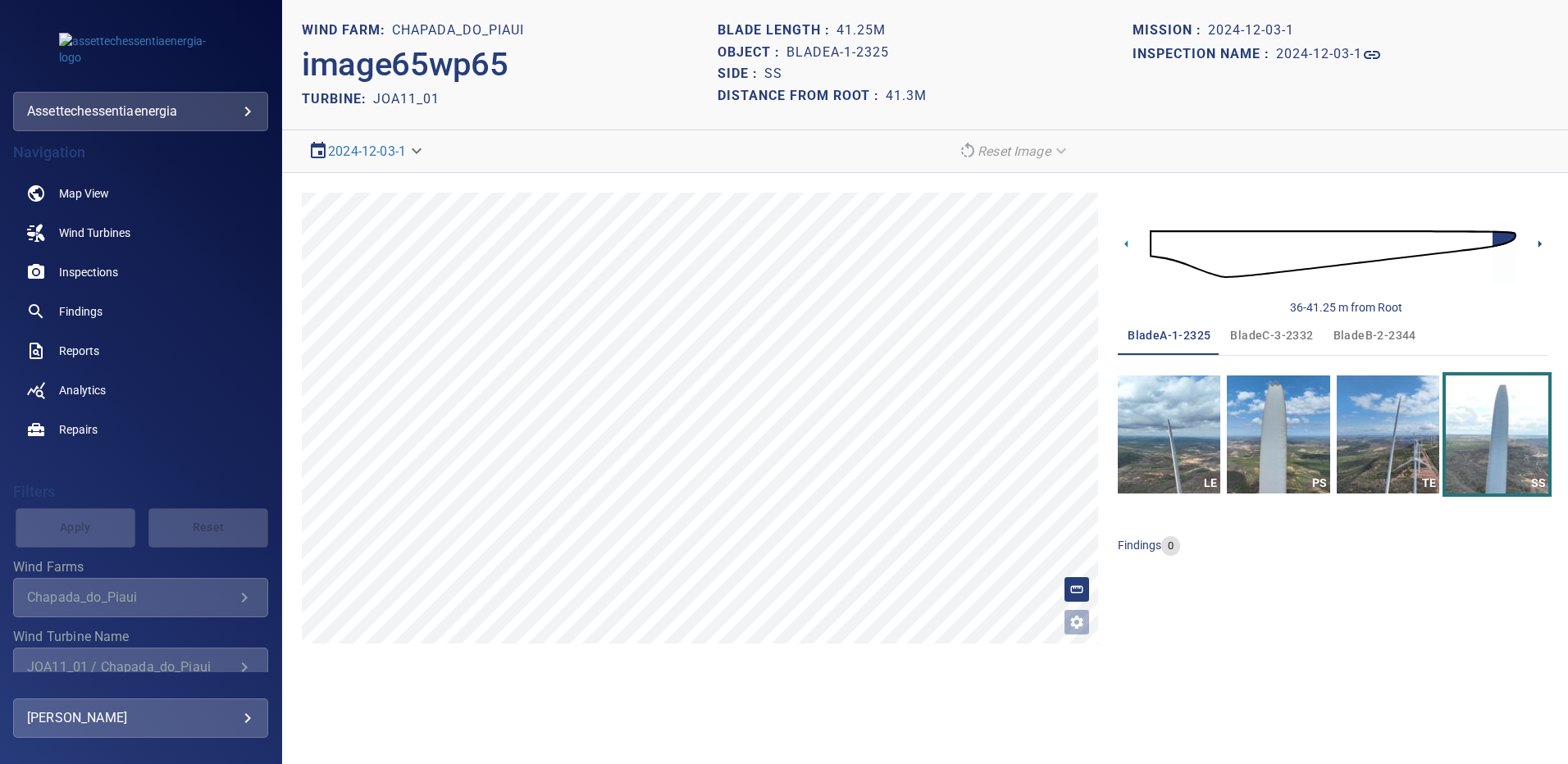
click at [1537, 244] on icon at bounding box center [1539, 244] width 17 height 17
click at [815, 674] on section "**********" at bounding box center [925, 382] width 1286 height 764
click at [769, 673] on section "**********" at bounding box center [925, 382] width 1286 height 764
click at [1272, 427] on img "button" at bounding box center [1277, 434] width 102 height 118
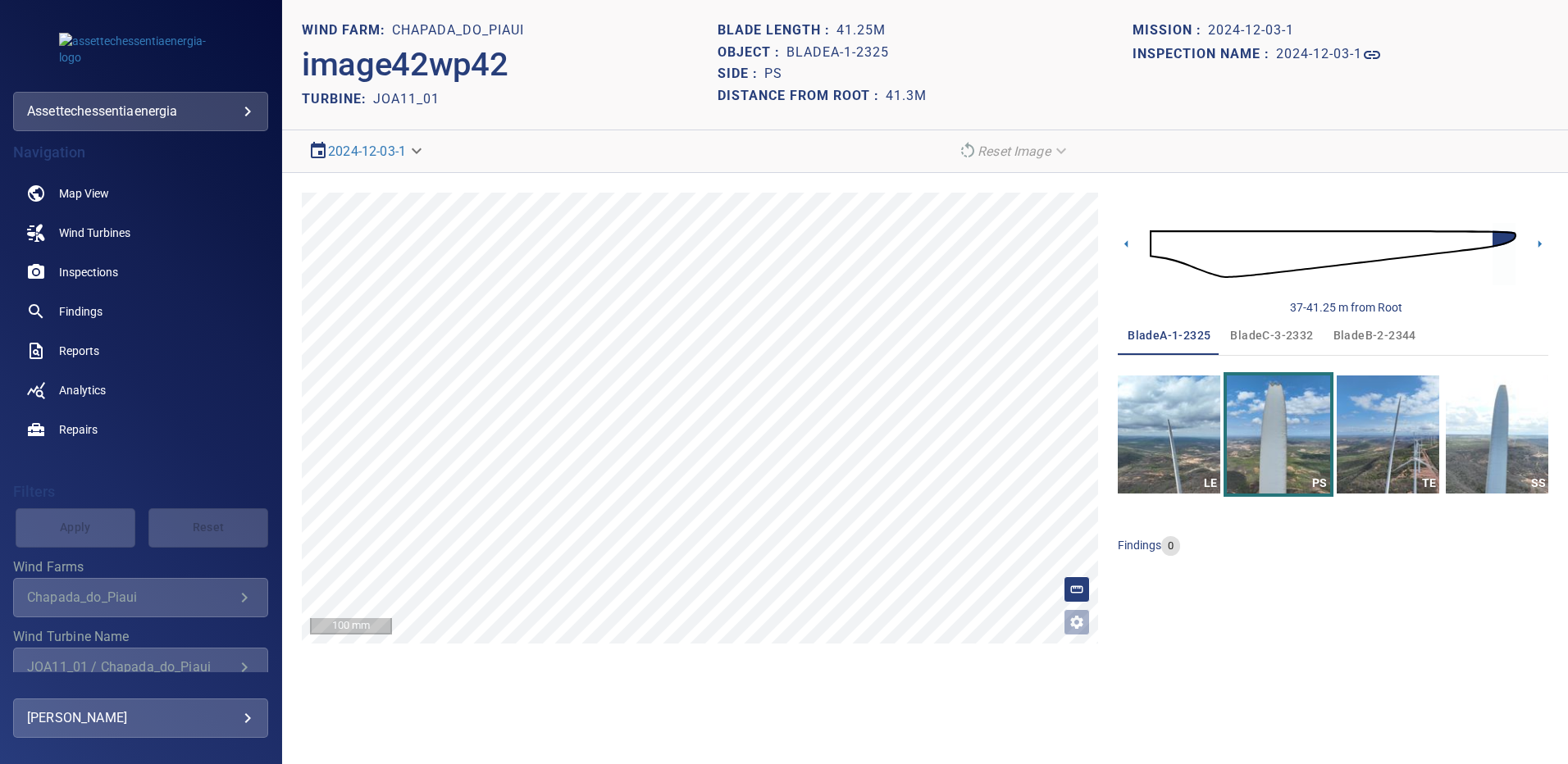
click at [1279, 336] on span "bladeC-3-2332" at bounding box center [1271, 335] width 83 height 20
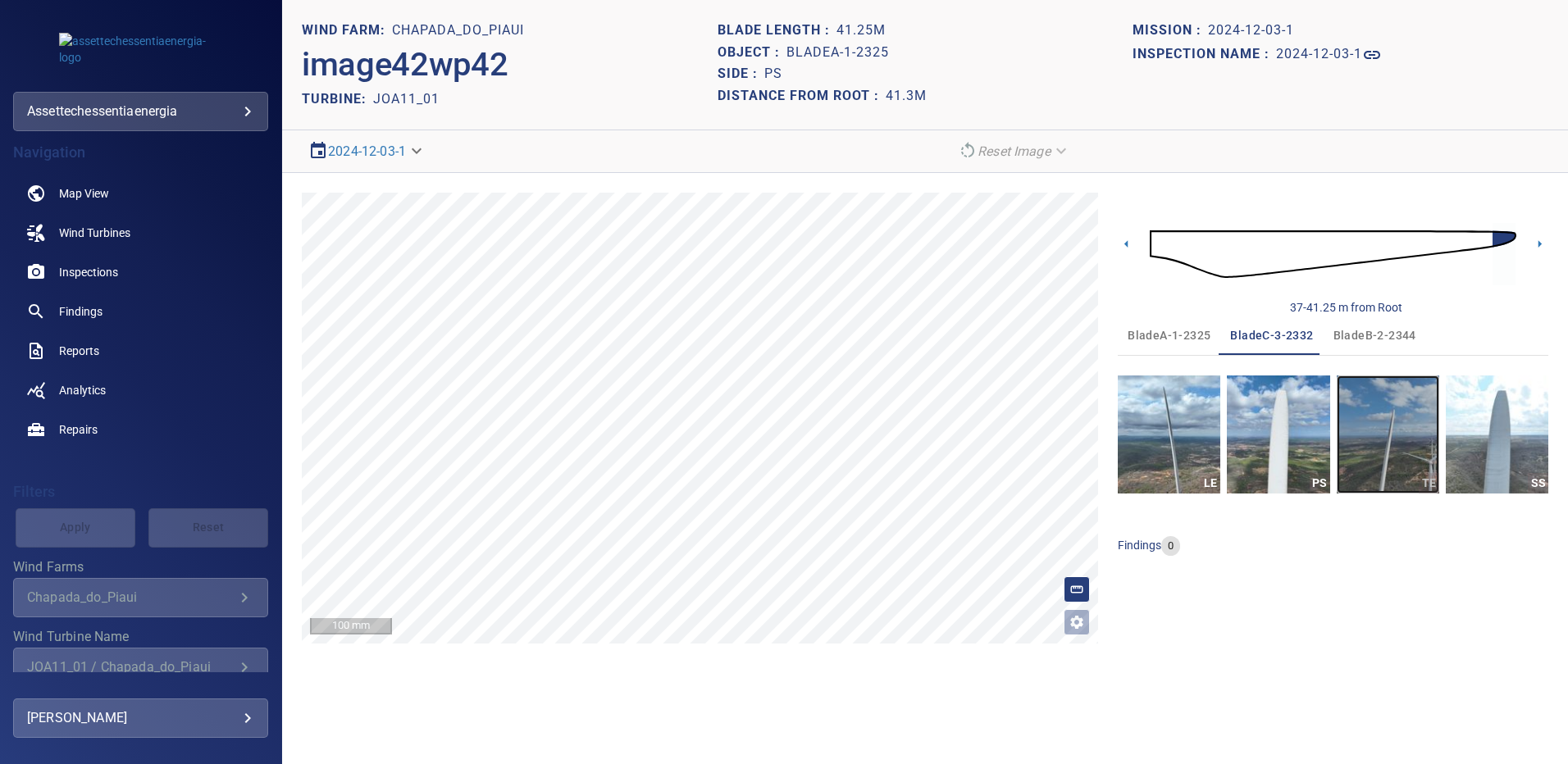
click at [1400, 419] on img "button" at bounding box center [1387, 434] width 102 height 118
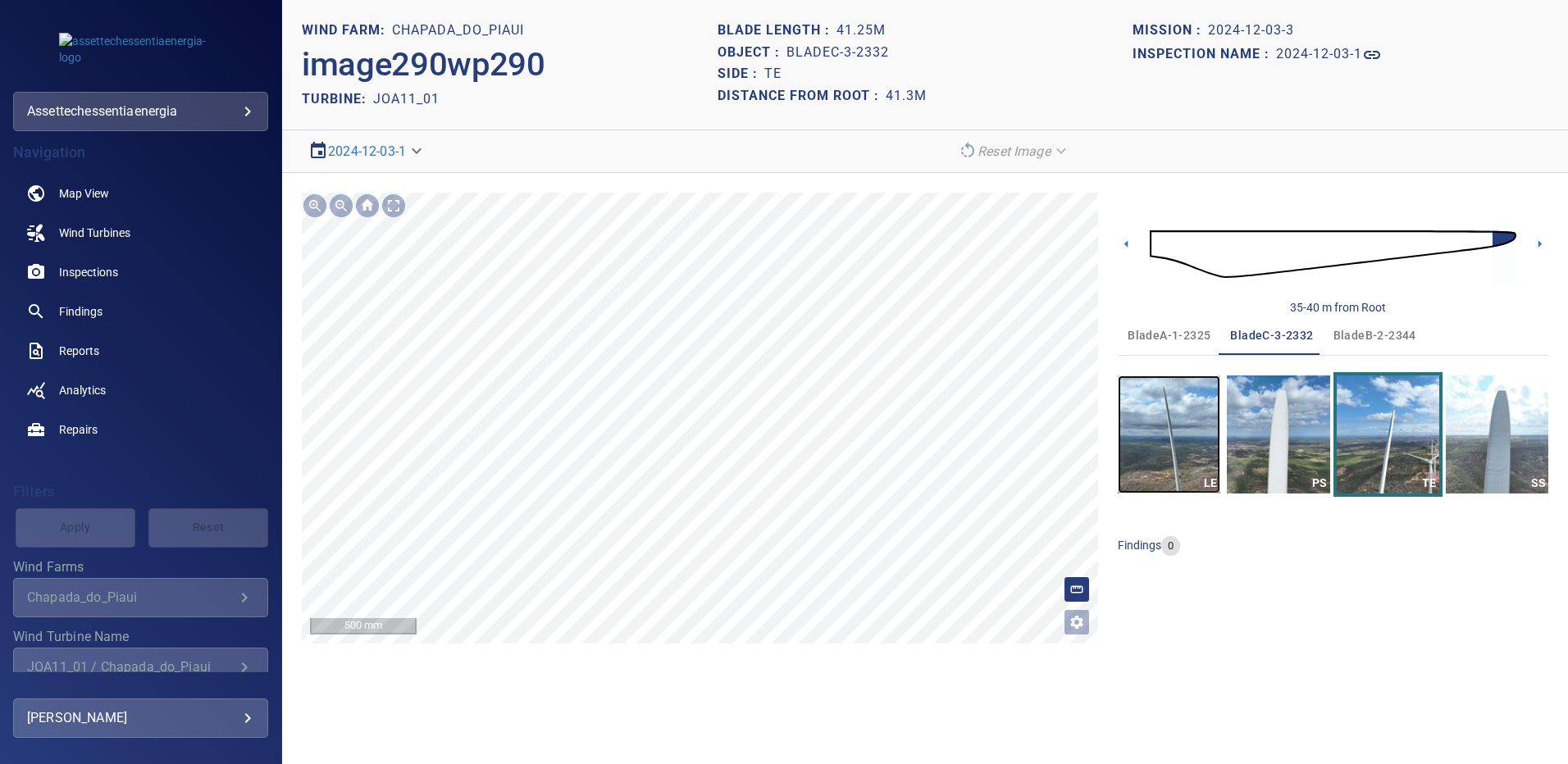
click at [1148, 408] on img "button" at bounding box center [1168, 434] width 102 height 118
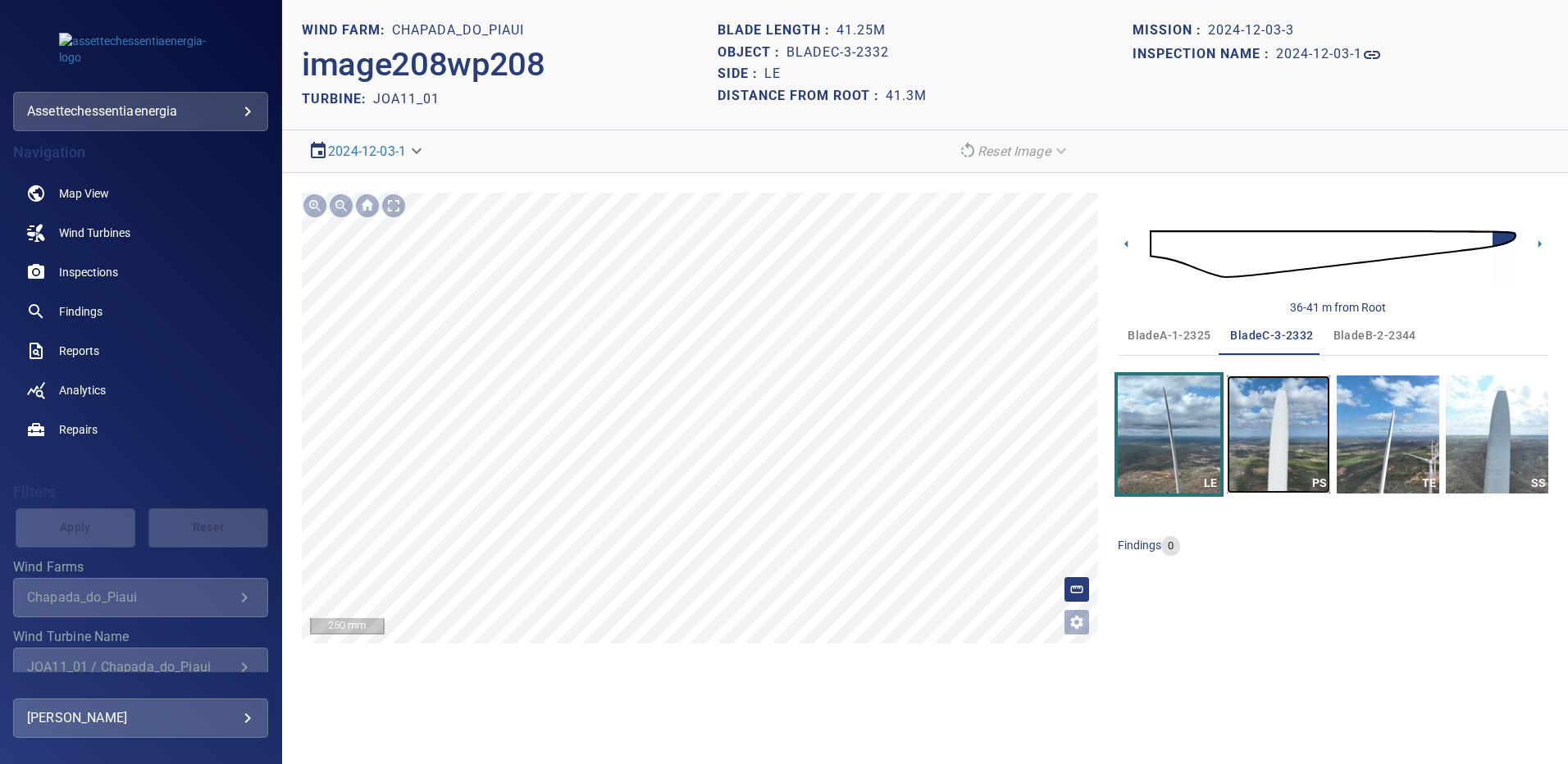
click at [1289, 415] on img "button" at bounding box center [1277, 434] width 102 height 118
drag, startPoint x: 1163, startPoint y: 320, endPoint x: 1165, endPoint y: 332, distance: 12.2
click at [1163, 324] on button "bladeA-1-2325" at bounding box center [1168, 335] width 102 height 39
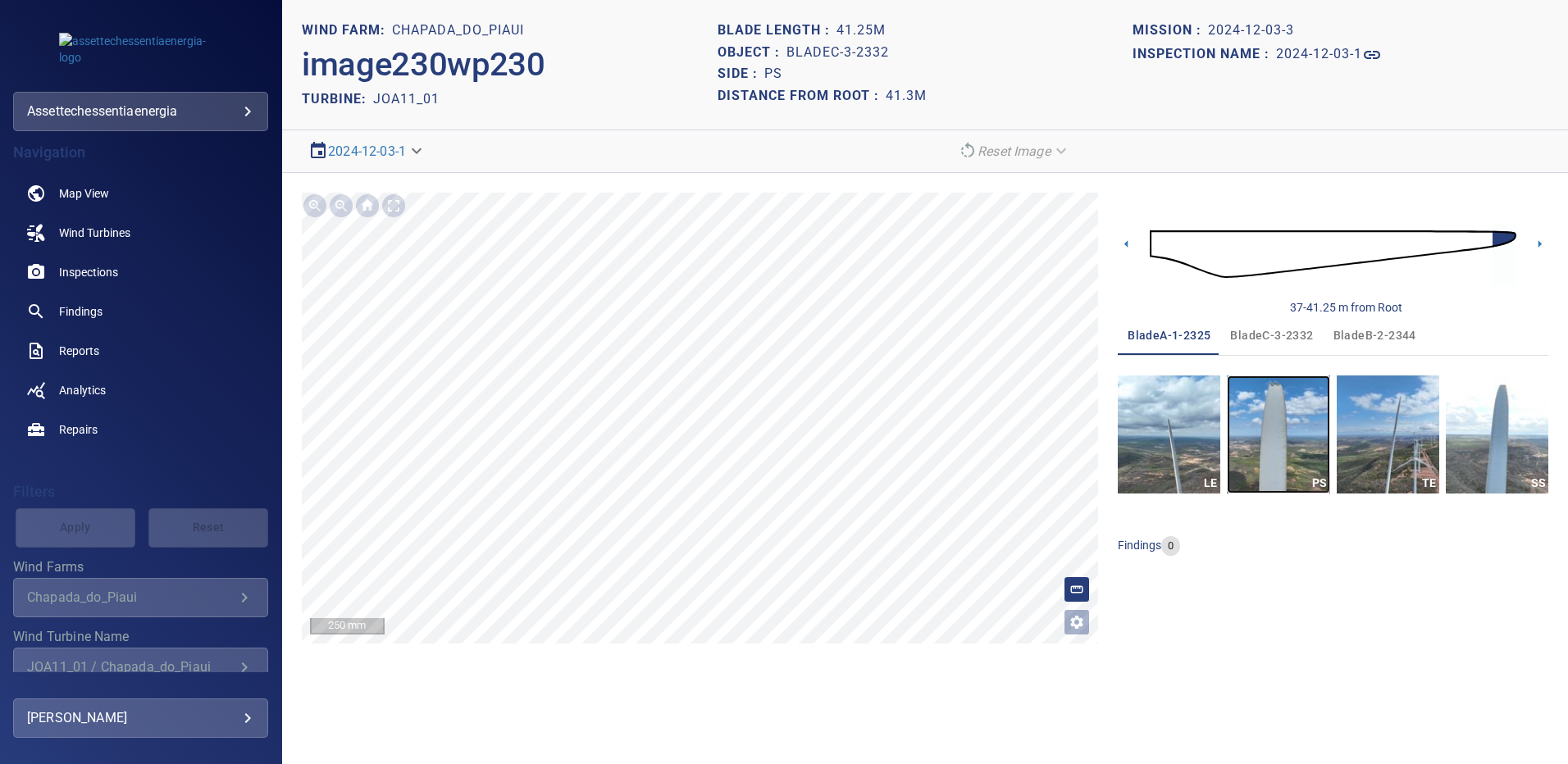
click at [1288, 415] on img "button" at bounding box center [1277, 434] width 102 height 118
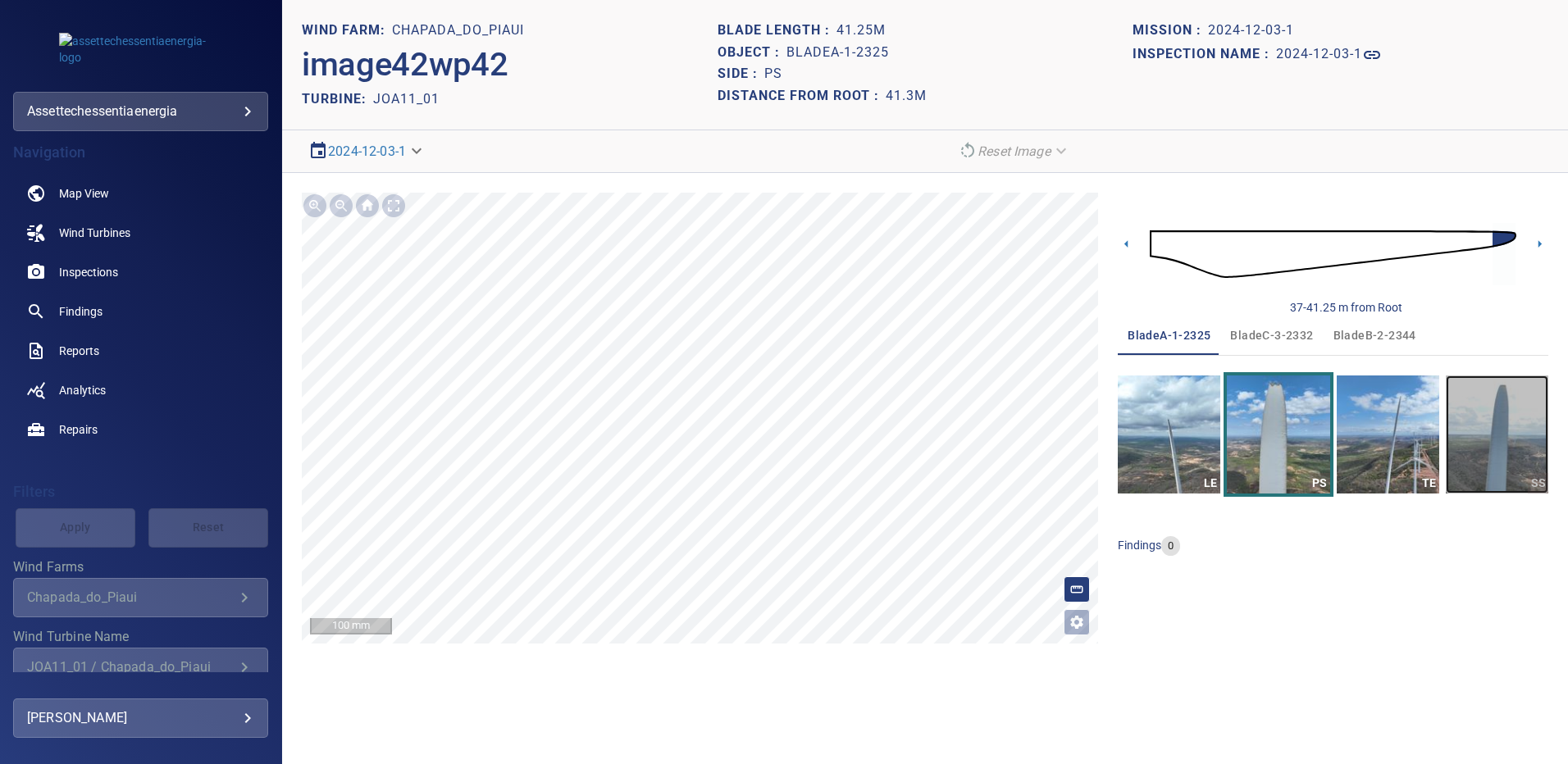
click at [1475, 414] on img "button" at bounding box center [1496, 434] width 102 height 118
